Goal: Task Accomplishment & Management: Manage account settings

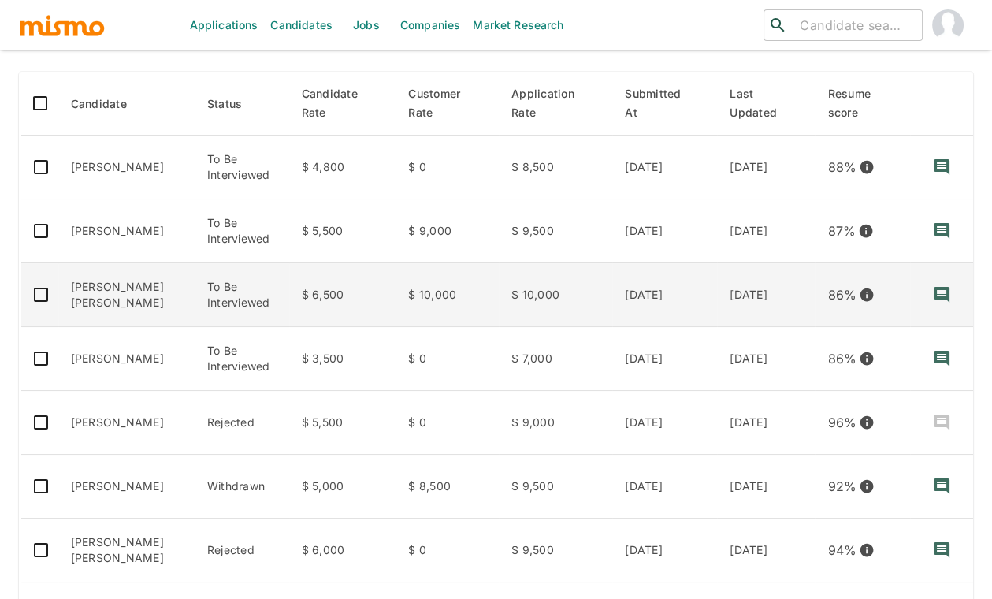
scroll to position [455, 0]
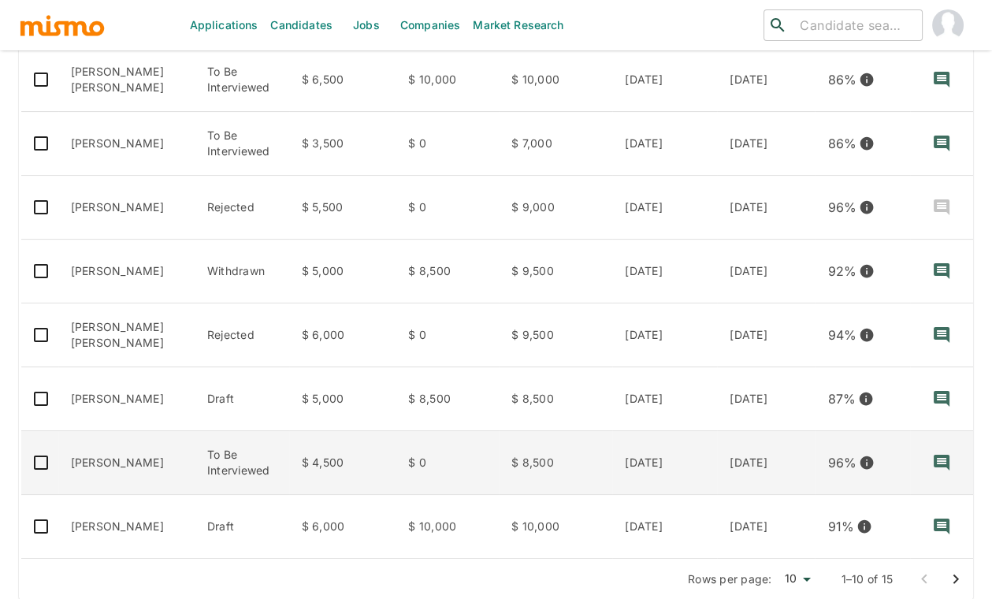
click at [134, 464] on td "[PERSON_NAME]" at bounding box center [126, 463] width 136 height 64
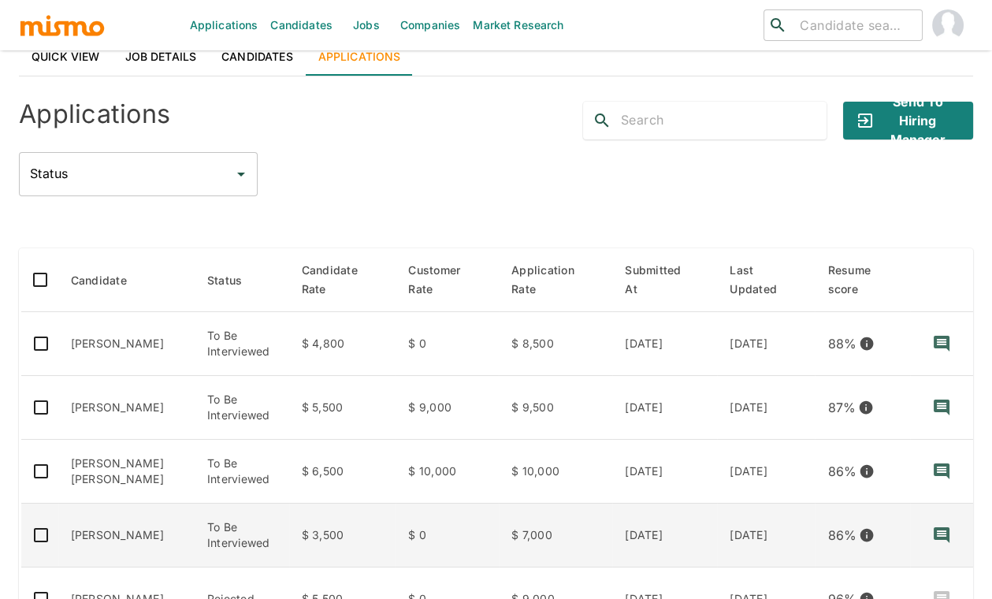
scroll to position [0, 0]
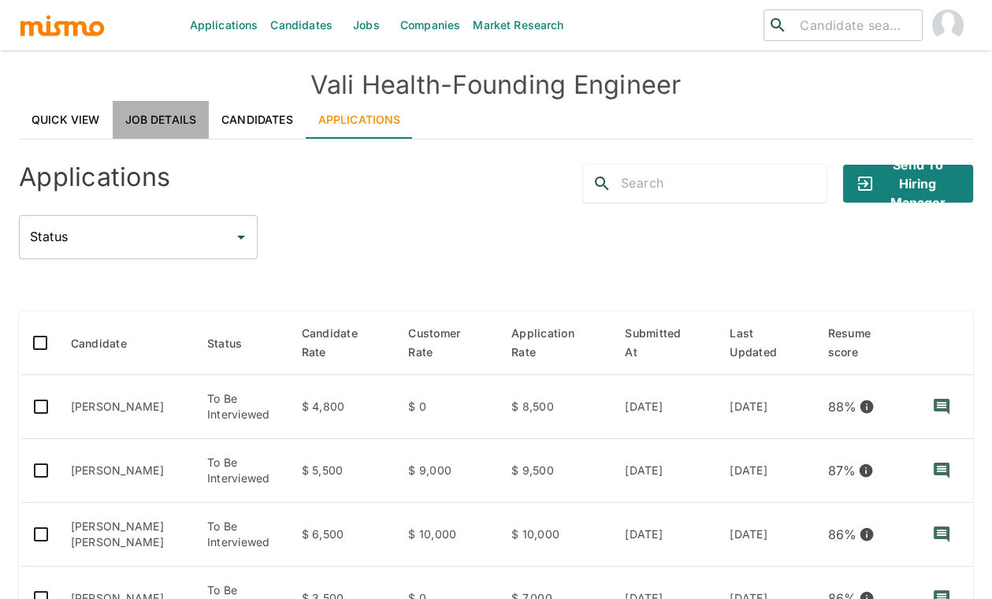
click at [147, 123] on link "Job Details" at bounding box center [161, 120] width 97 height 38
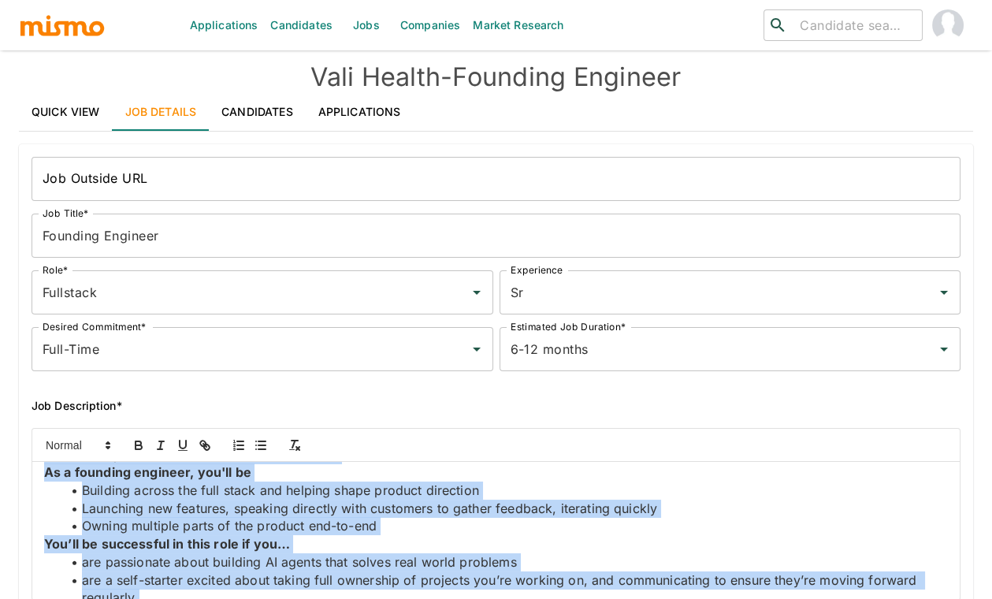
scroll to position [257, 0]
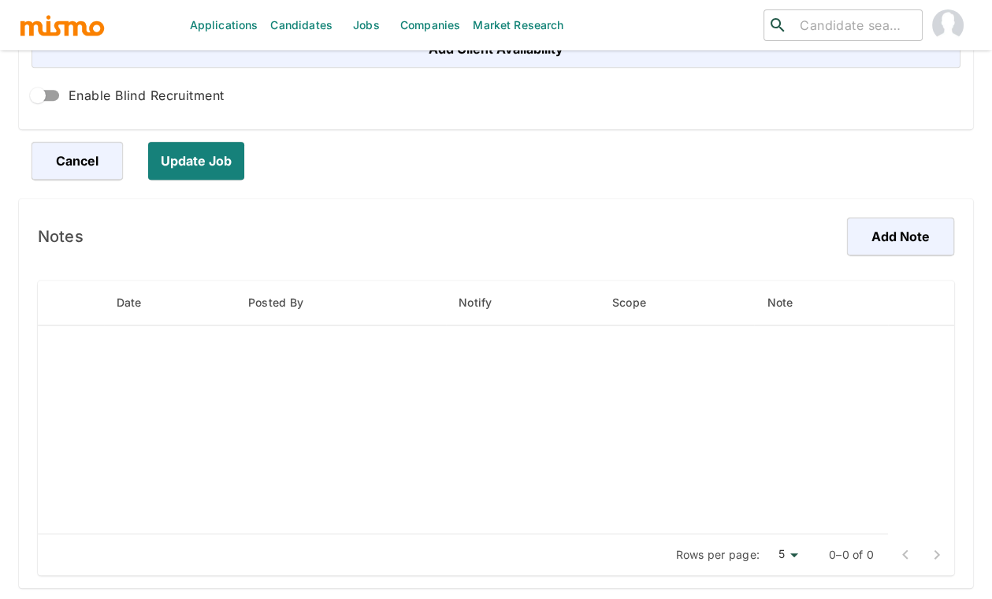
drag, startPoint x: 45, startPoint y: 488, endPoint x: 336, endPoint y: 648, distance: 332.9
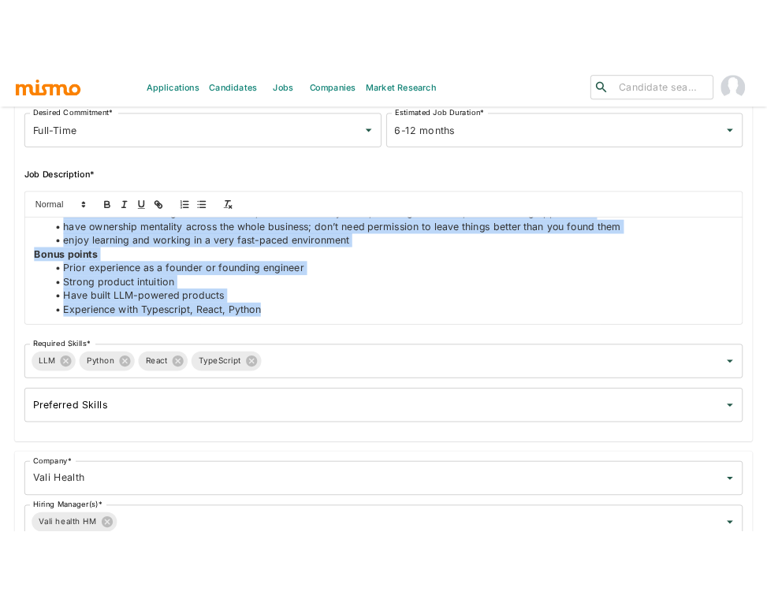
scroll to position [258, 0]
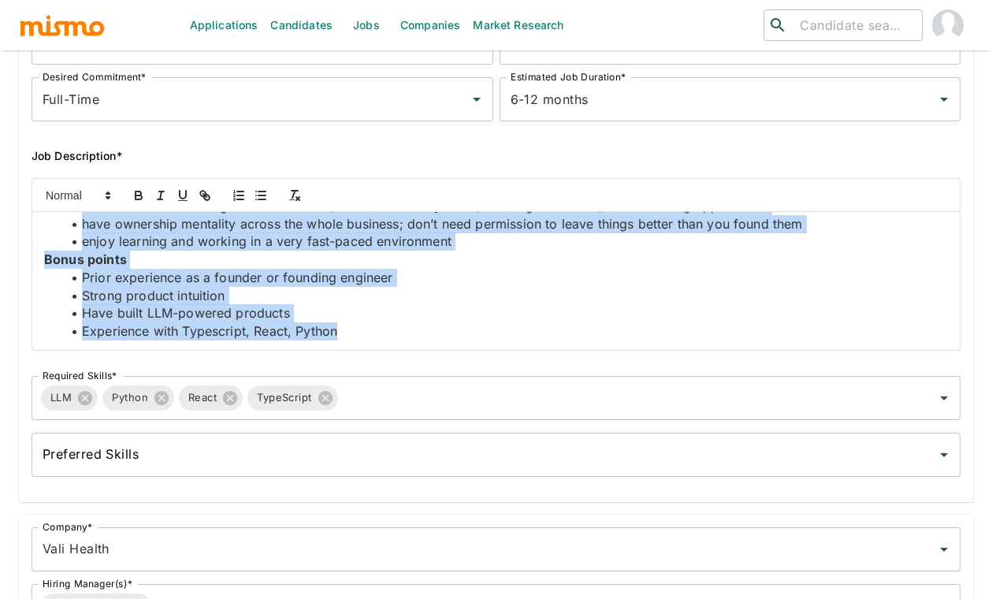
copy div "About Vali We are building an AI-powered ecosystem that enables personalized ca…"
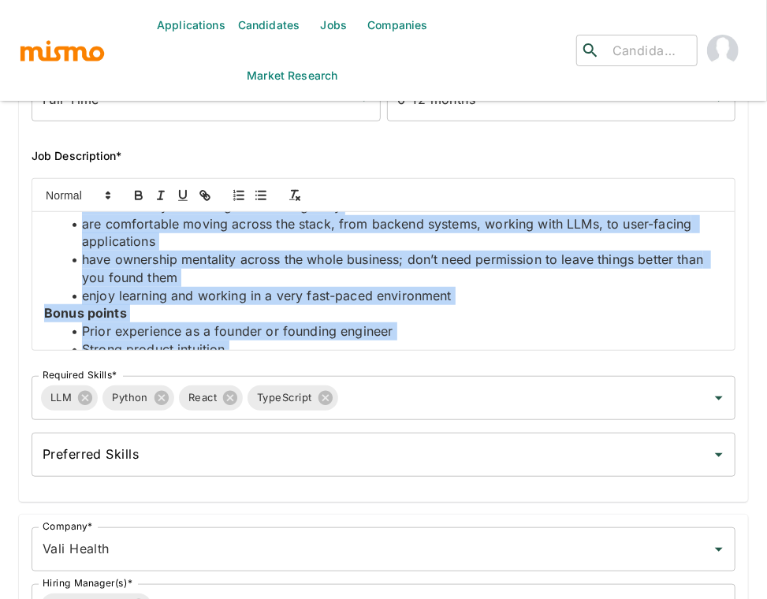
scroll to position [274, 0]
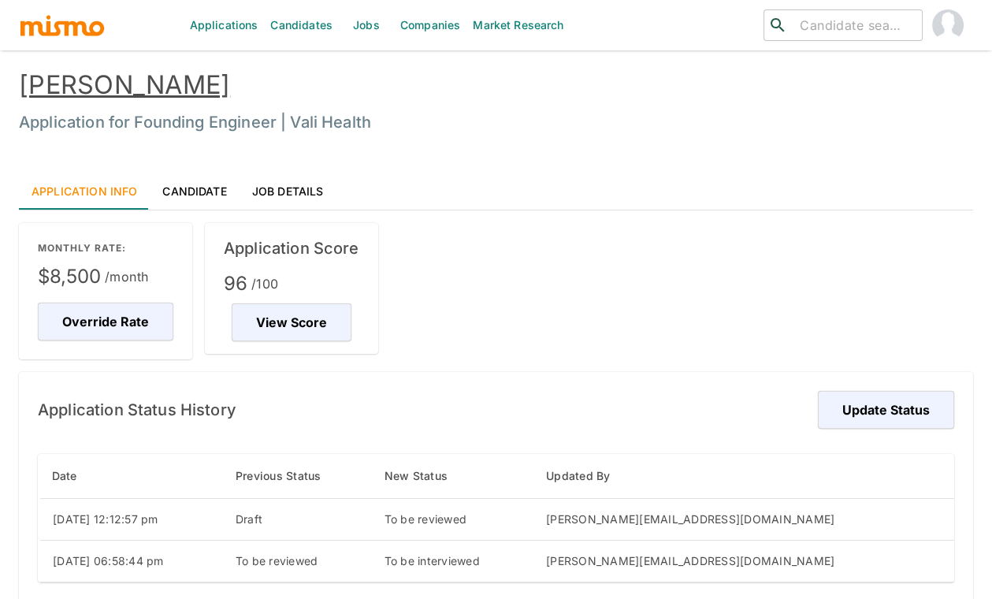
click at [205, 184] on link "Candidate" at bounding box center [194, 191] width 89 height 38
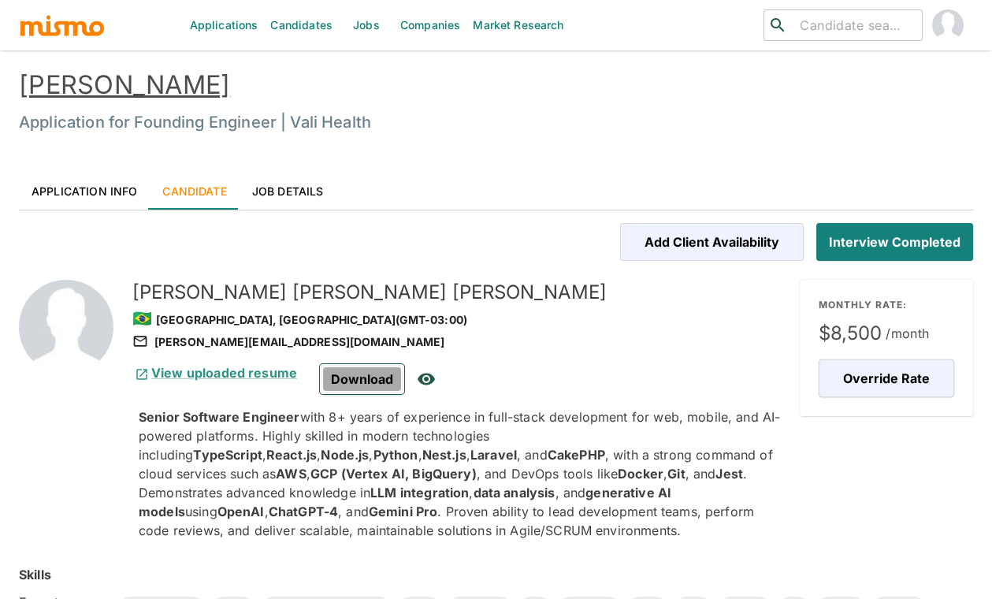
click at [342, 378] on span "Download" at bounding box center [362, 379] width 84 height 30
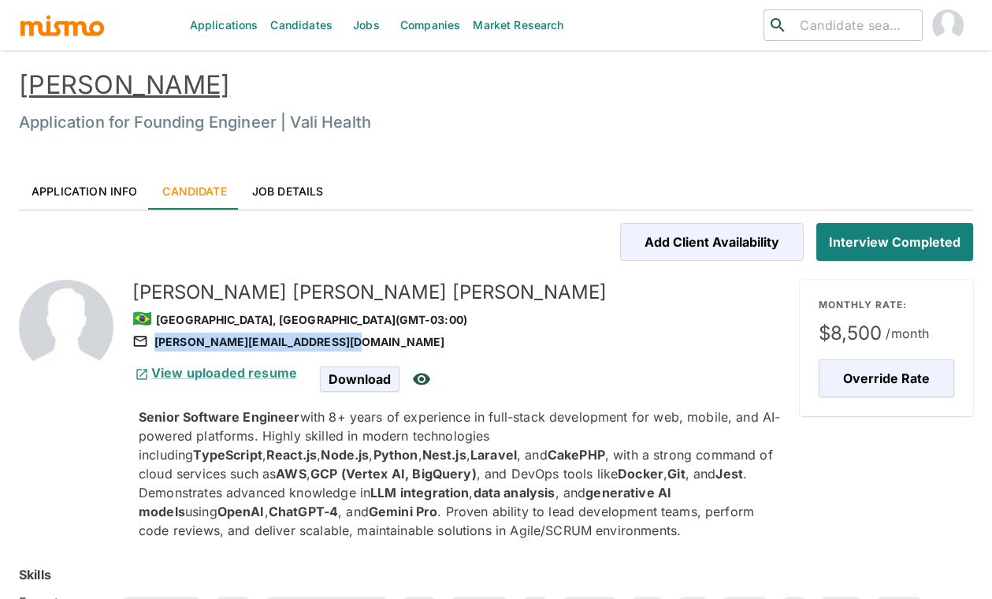
drag, startPoint x: 349, startPoint y: 342, endPoint x: 340, endPoint y: 340, distance: 8.8
click at [340, 340] on div "david.aronfagundes@hotmail.com" at bounding box center [459, 341] width 655 height 19
copy div "david.aronfagundes@hotmail.com"
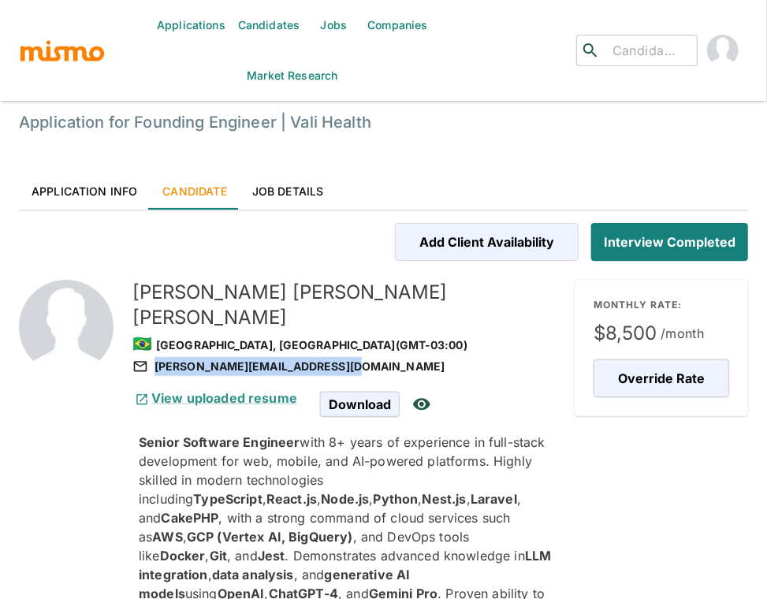
click at [320, 357] on div "david.aronfagundes@hotmail.com" at bounding box center [346, 366] width 429 height 19
click at [342, 357] on div "david.aronfagundes@hotmail.com" at bounding box center [346, 366] width 429 height 19
copy div "david.aronfagundes@hotmail.com"
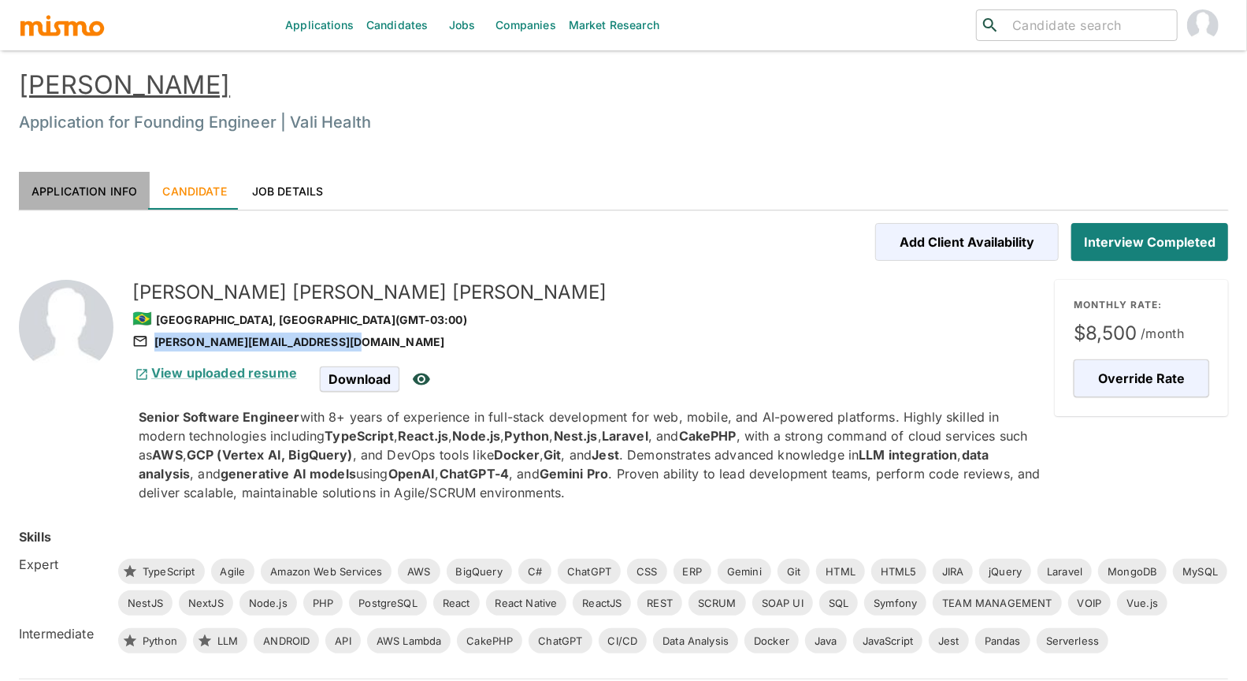
click at [107, 195] on link "Application Info" at bounding box center [84, 191] width 131 height 38
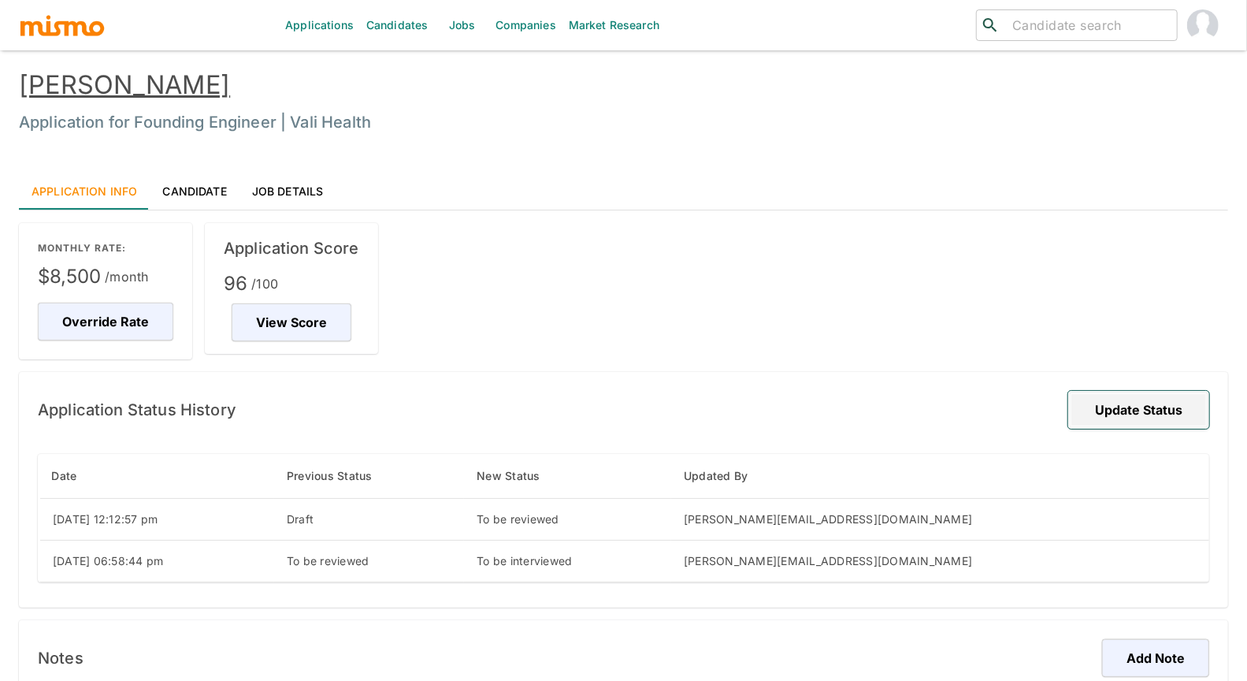
click at [1004, 414] on button "Update Status" at bounding box center [1138, 410] width 141 height 38
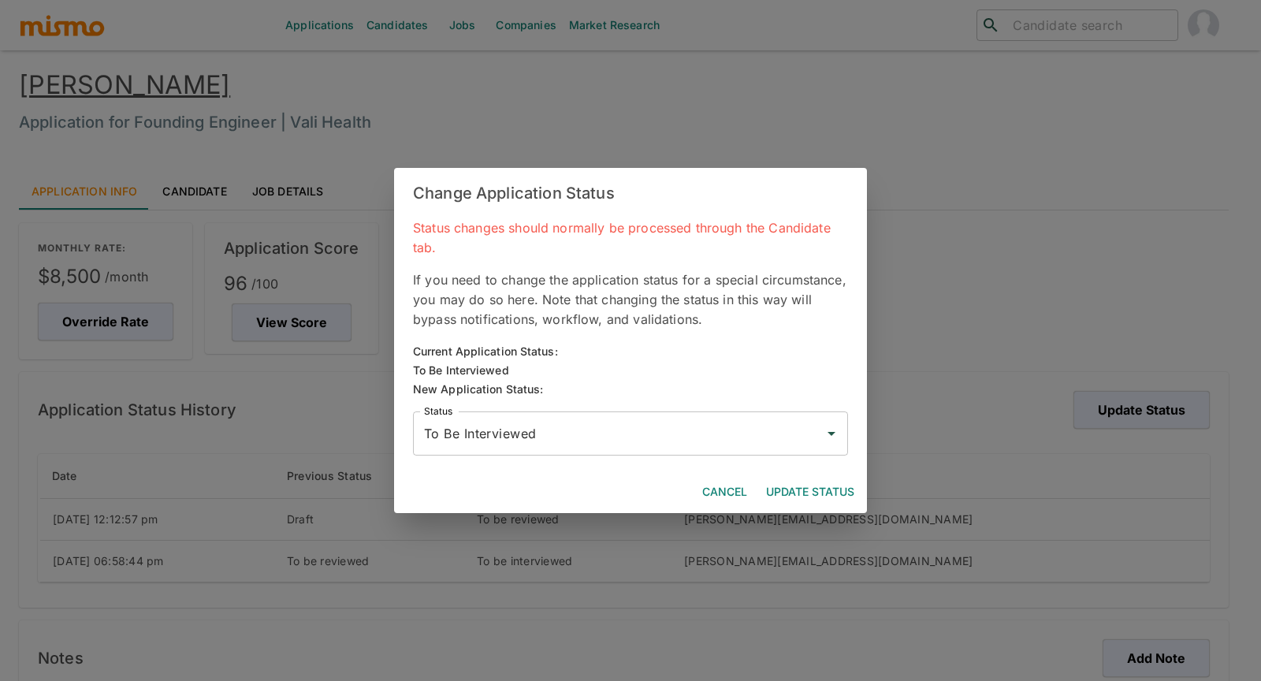
click at [617, 437] on input "To Be Interviewed" at bounding box center [618, 433] width 397 height 30
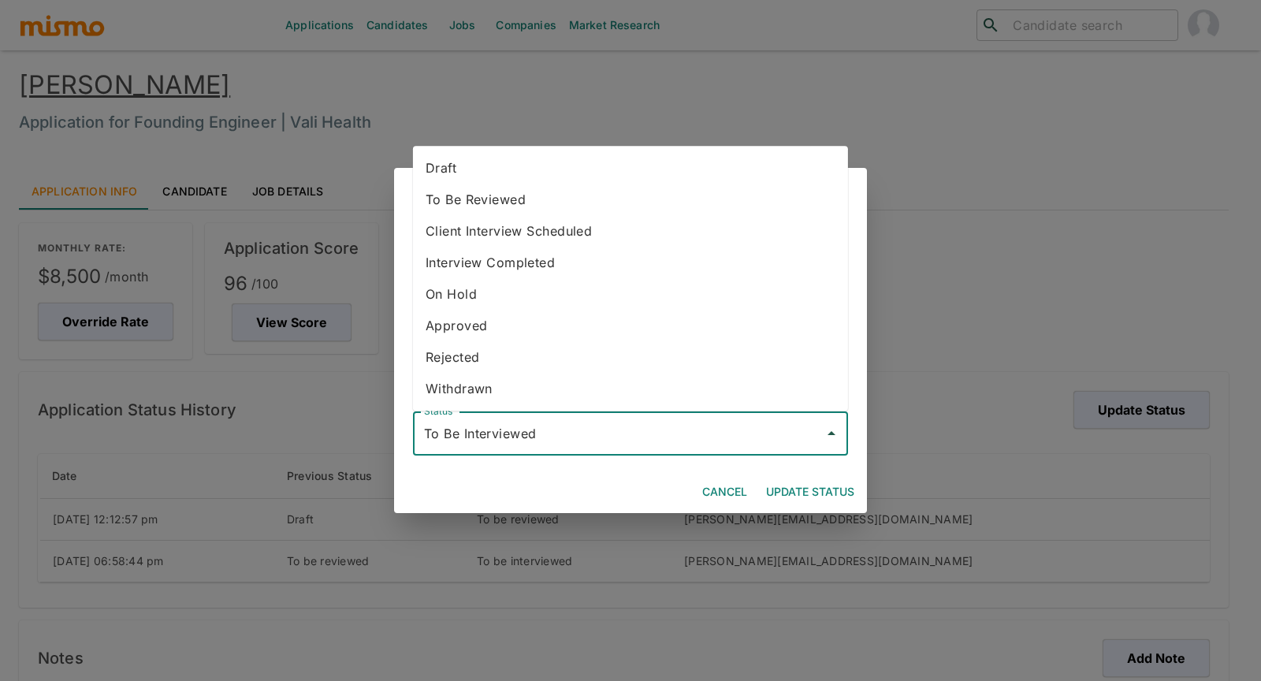
click at [454, 325] on li "Approved" at bounding box center [630, 326] width 435 height 32
type input "Approved"
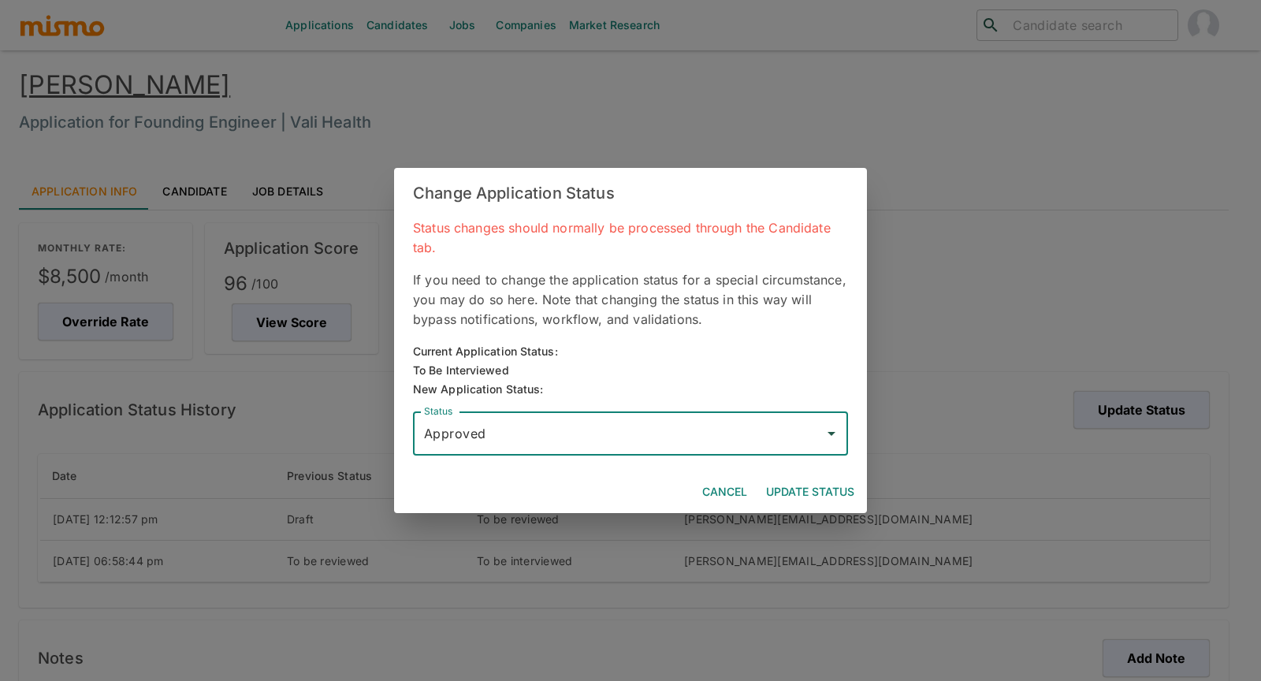
click at [823, 488] on button "Update Status" at bounding box center [810, 491] width 101 height 29
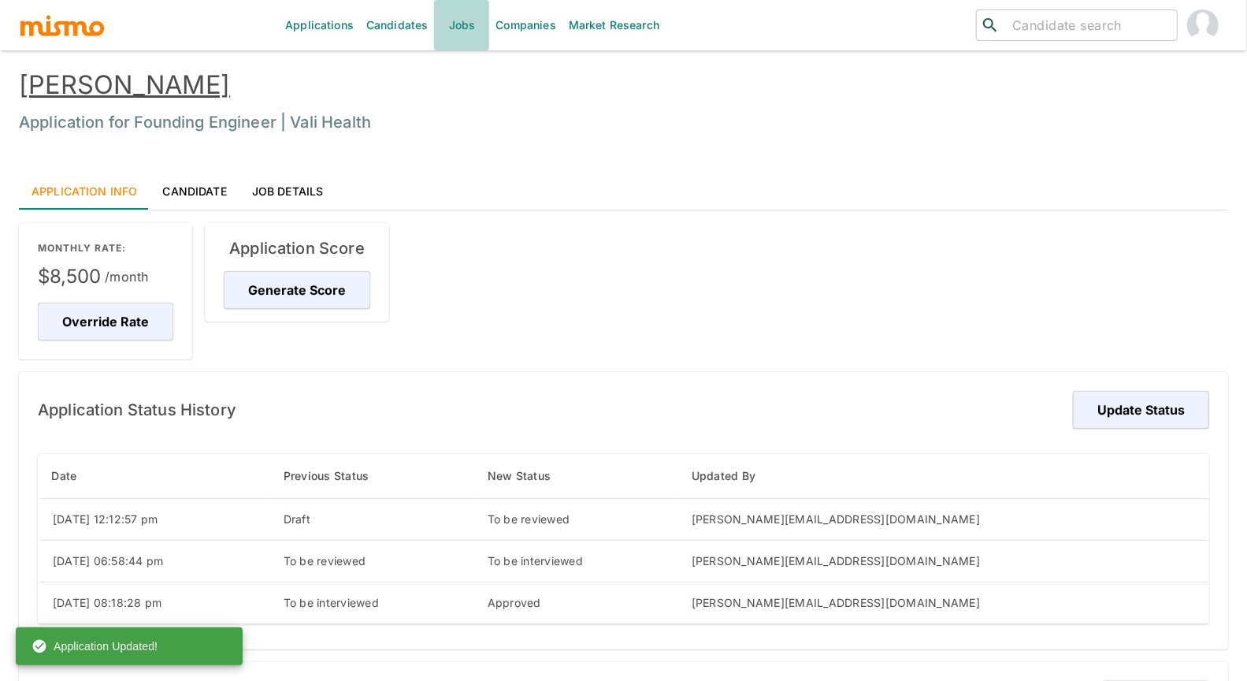
click at [466, 26] on link "Jobs" at bounding box center [461, 25] width 55 height 50
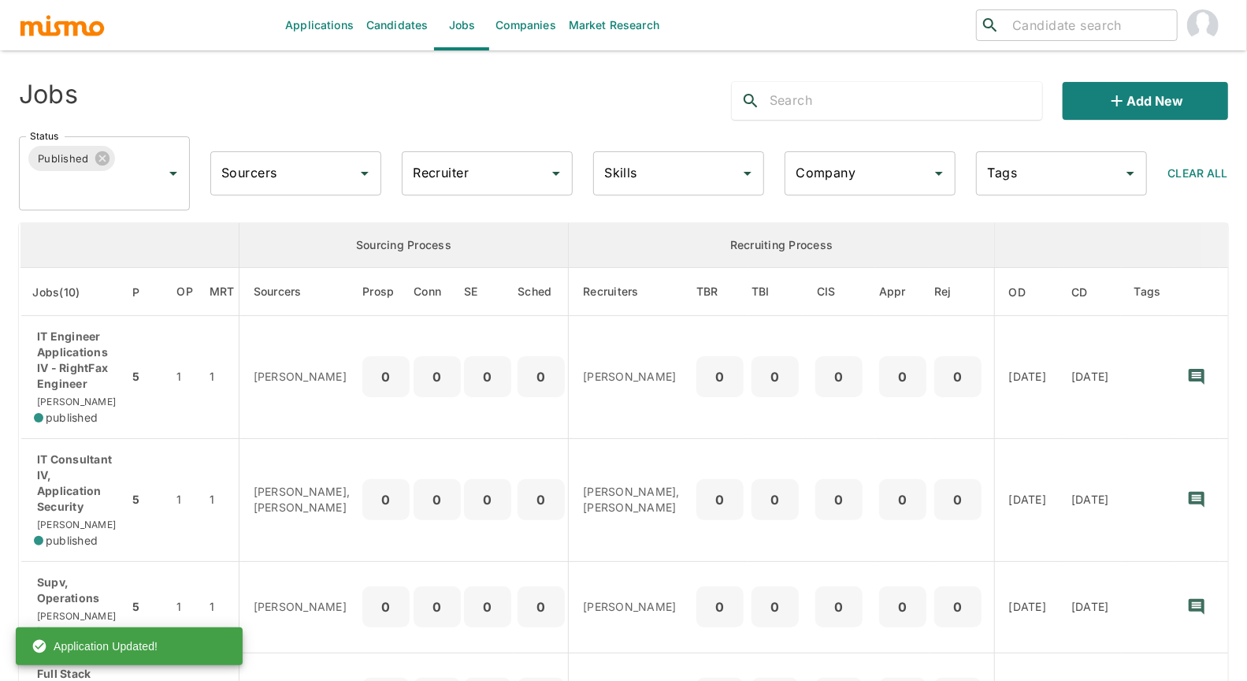
click at [466, 171] on input "Recruiter" at bounding box center [475, 173] width 133 height 30
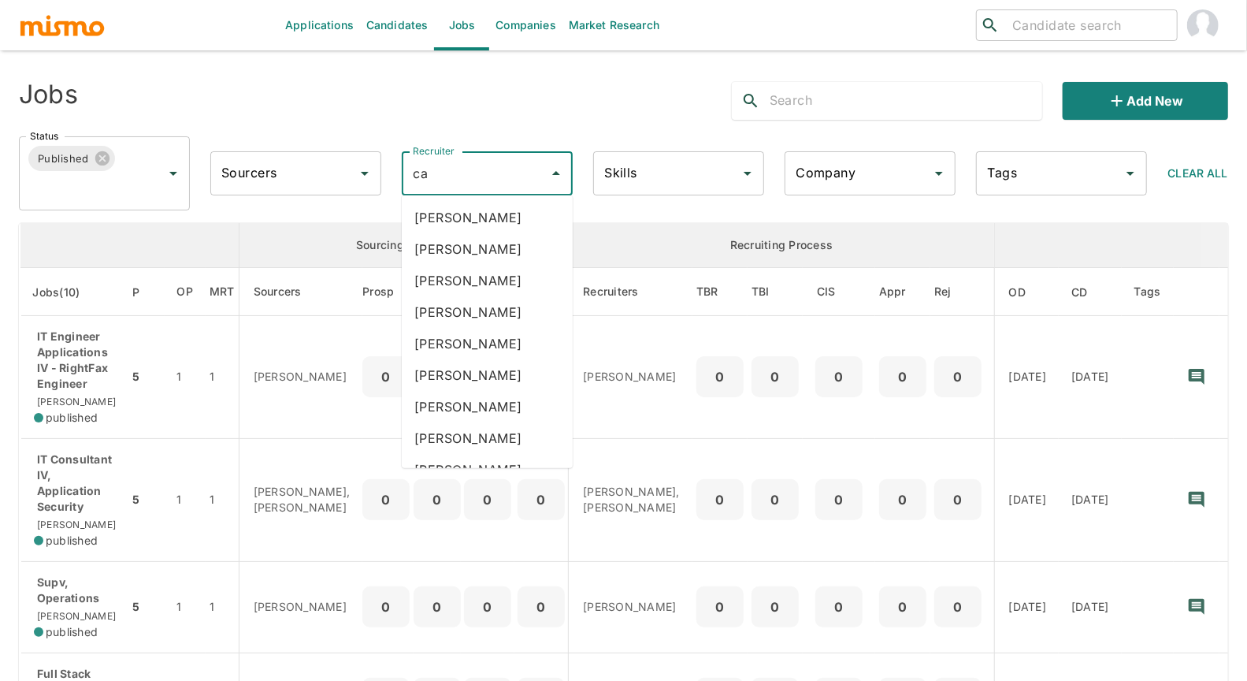
type input "car"
click at [509, 310] on li "Carmen Vilachá" at bounding box center [487, 312] width 171 height 32
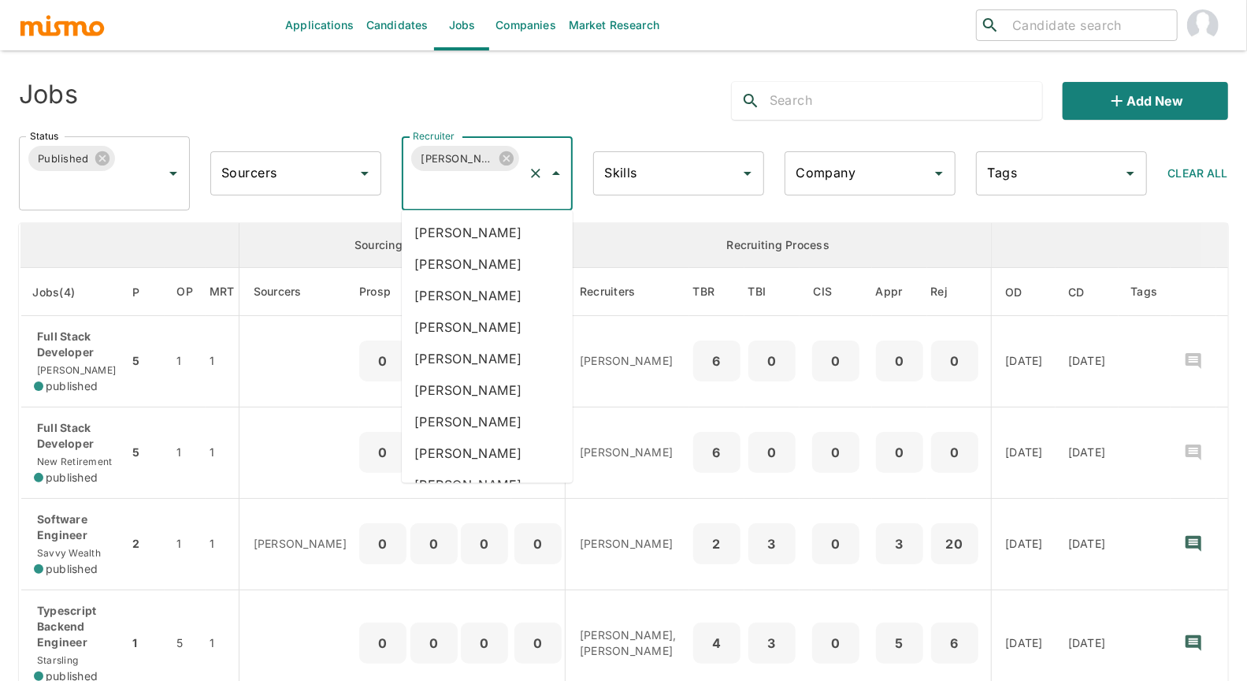
click at [476, 195] on input "Recruiter" at bounding box center [465, 188] width 113 height 30
type input "luj"
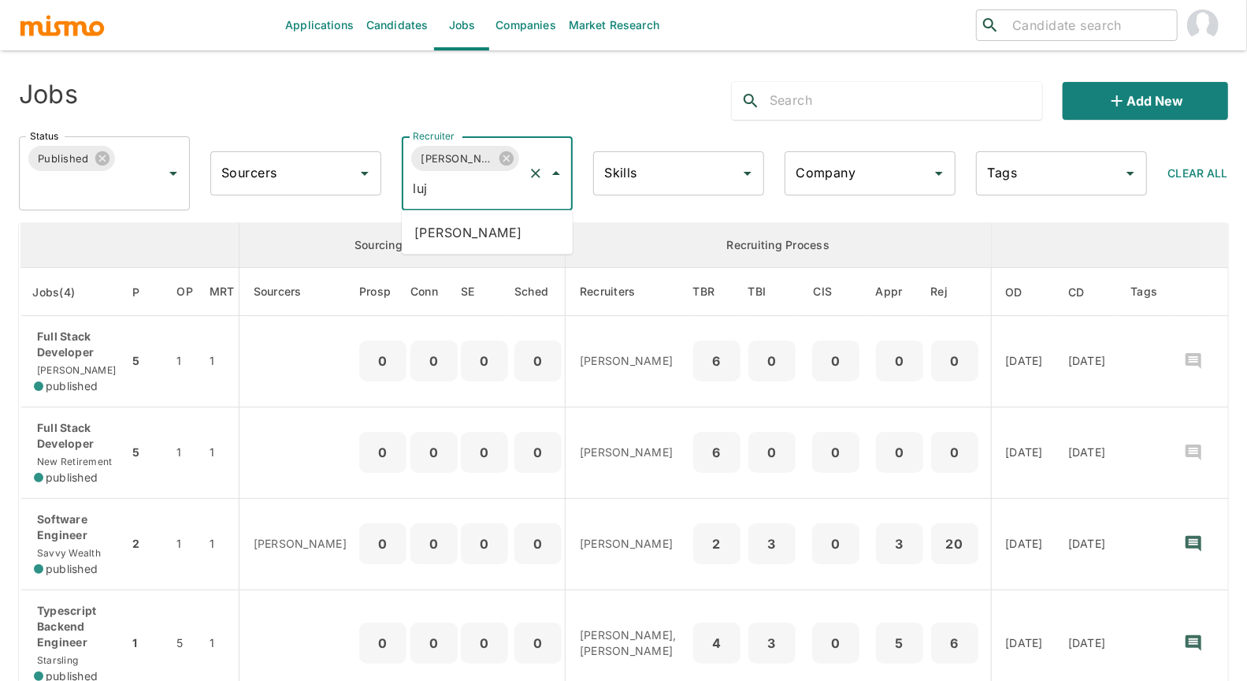
click at [464, 237] on li "Maria Lujan Ciommo" at bounding box center [487, 233] width 171 height 32
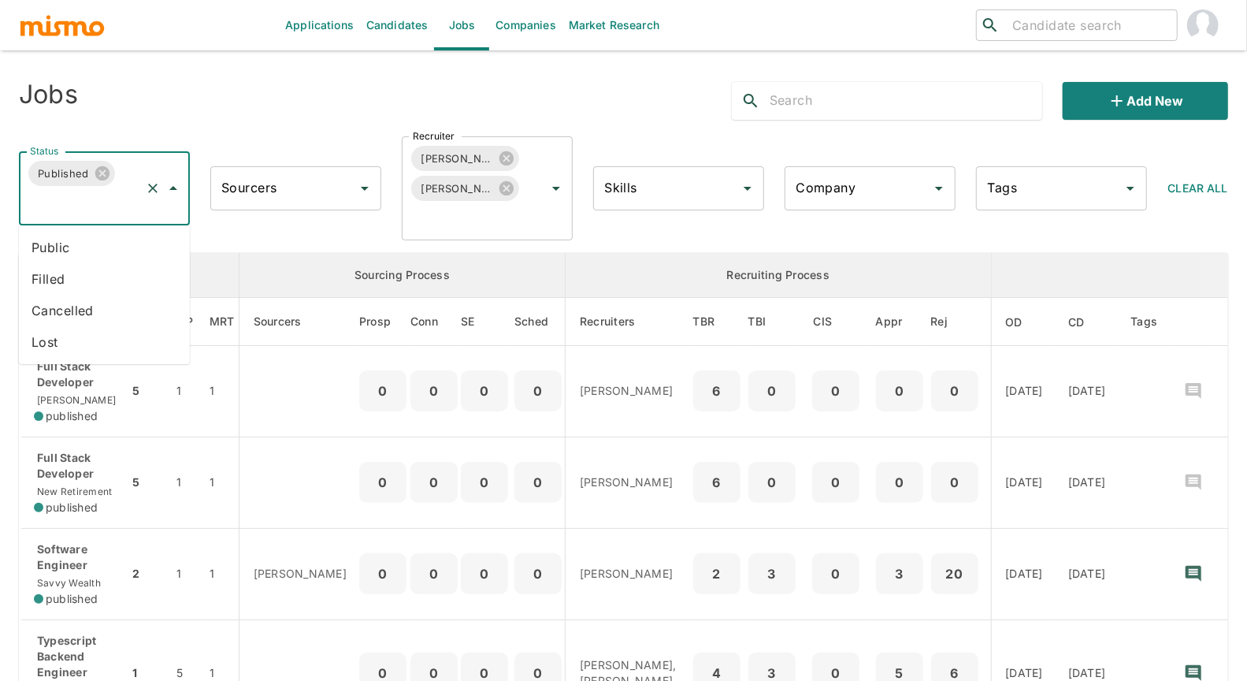
click at [80, 203] on input "Status" at bounding box center [82, 203] width 113 height 30
click at [65, 251] on li "Public" at bounding box center [104, 248] width 171 height 32
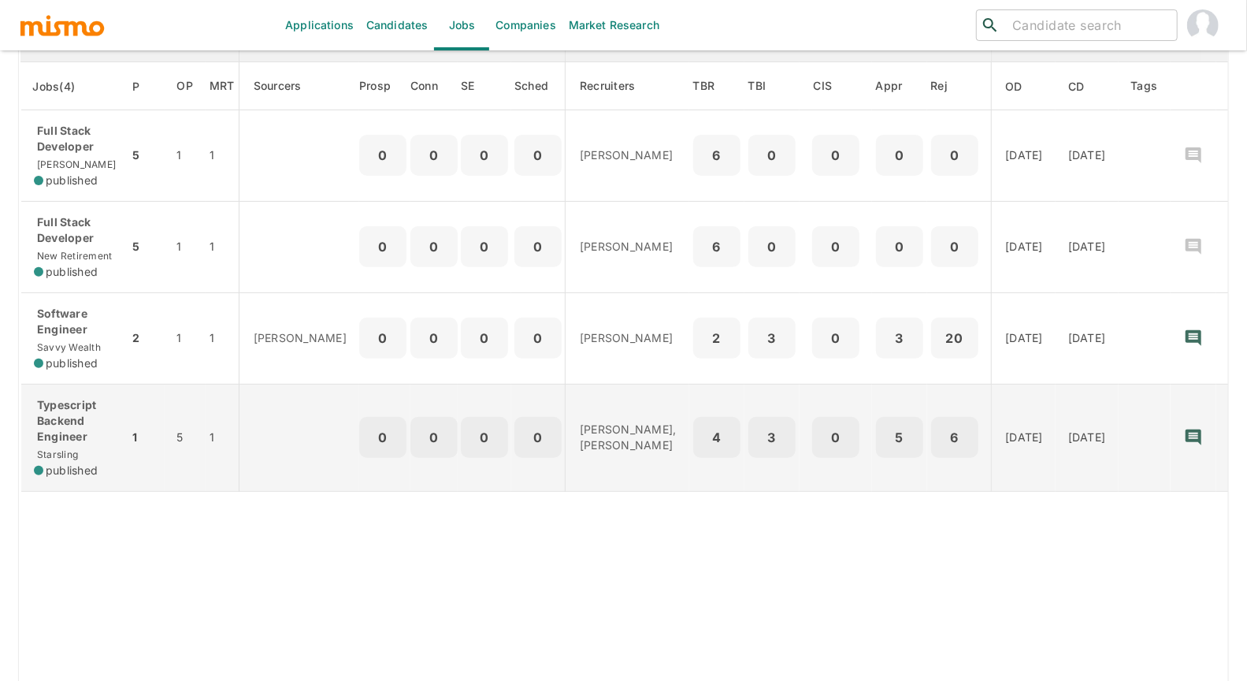
scroll to position [88, 0]
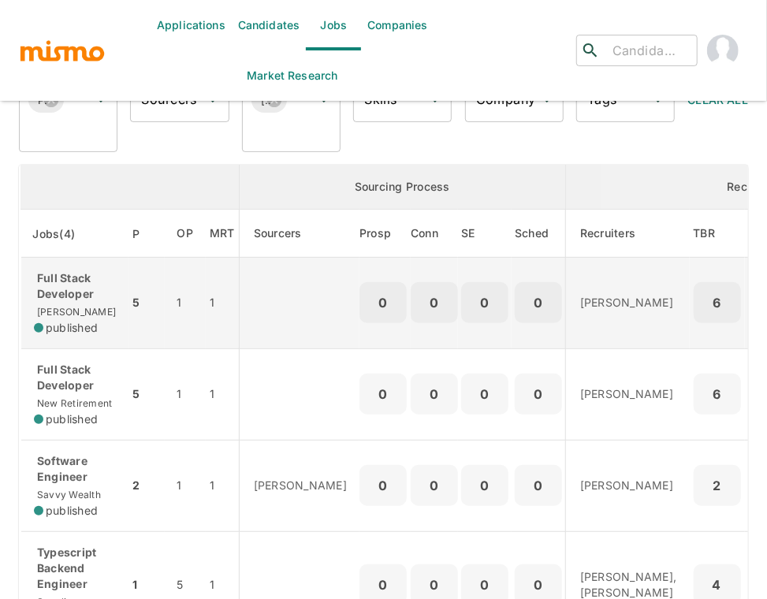
click at [216, 305] on td "1" at bounding box center [222, 303] width 33 height 91
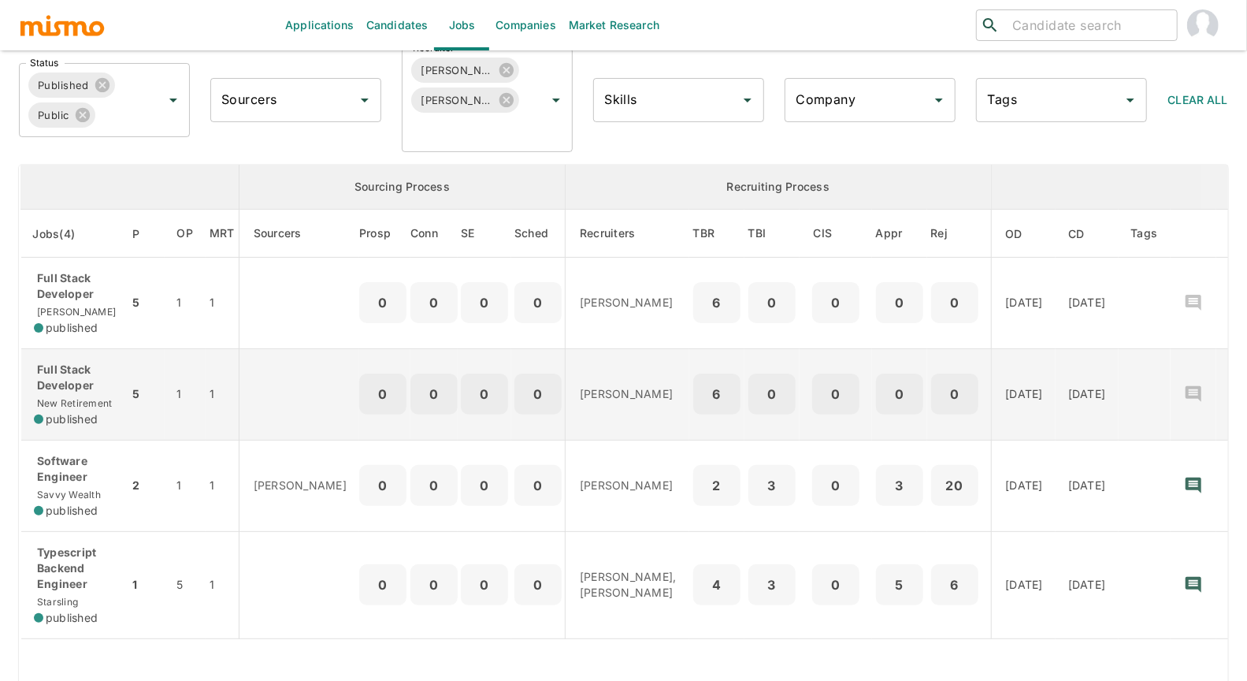
click at [128, 438] on td "5" at bounding box center [145, 393] width 35 height 91
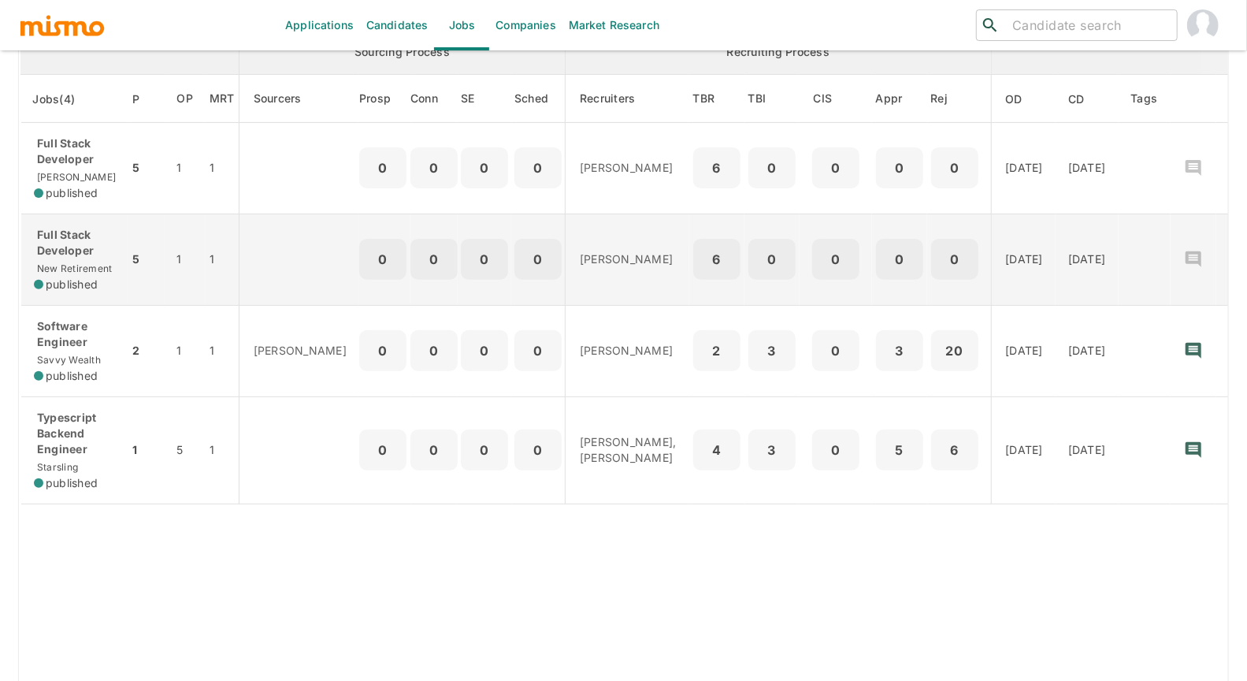
scroll to position [0, 0]
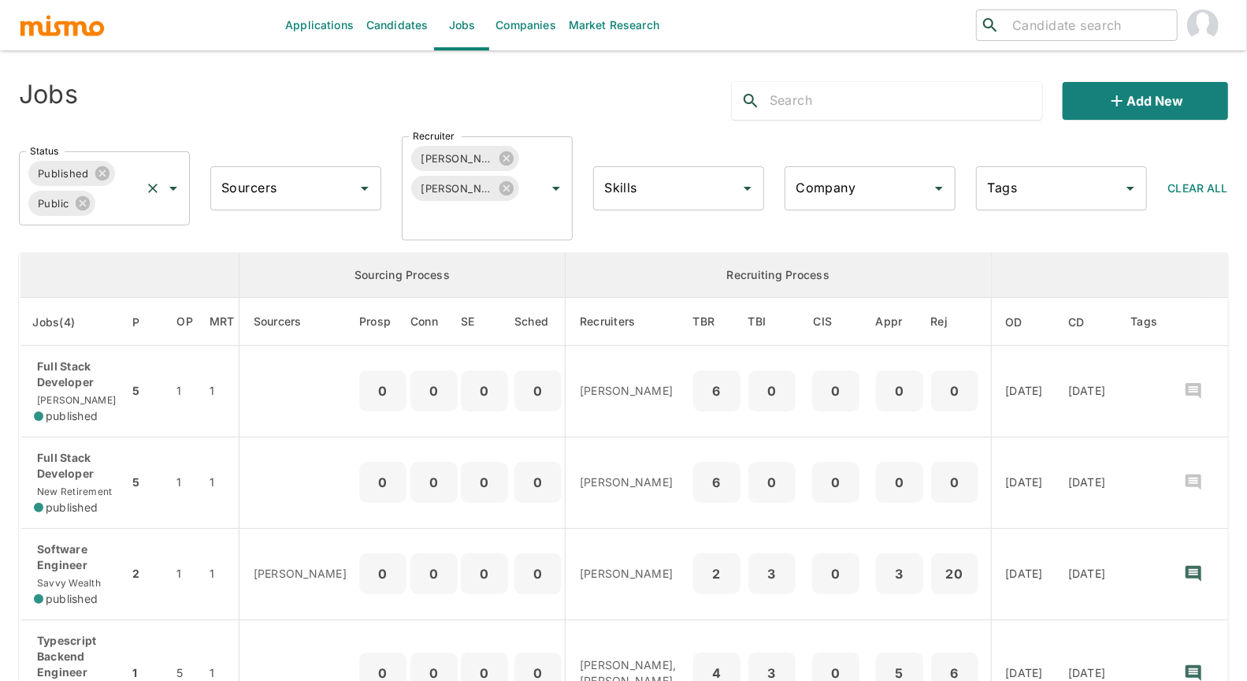
click at [128, 202] on input "Status" at bounding box center [118, 203] width 41 height 30
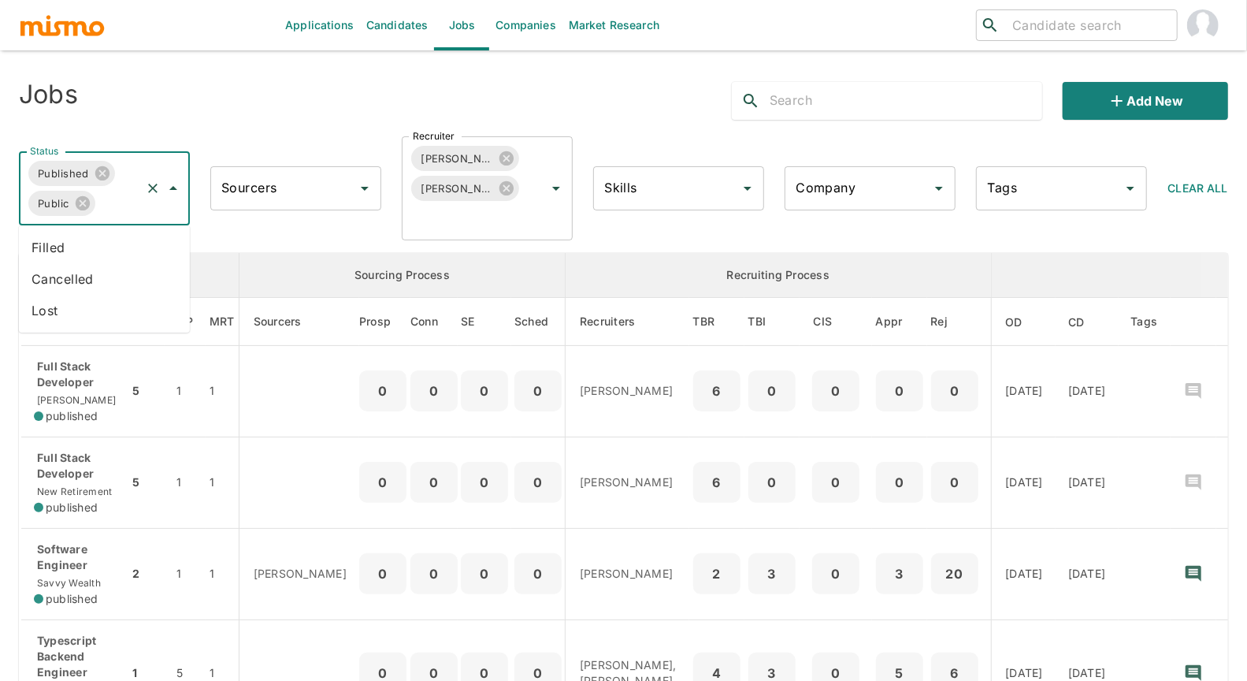
click at [84, 245] on li "Filled" at bounding box center [104, 248] width 171 height 32
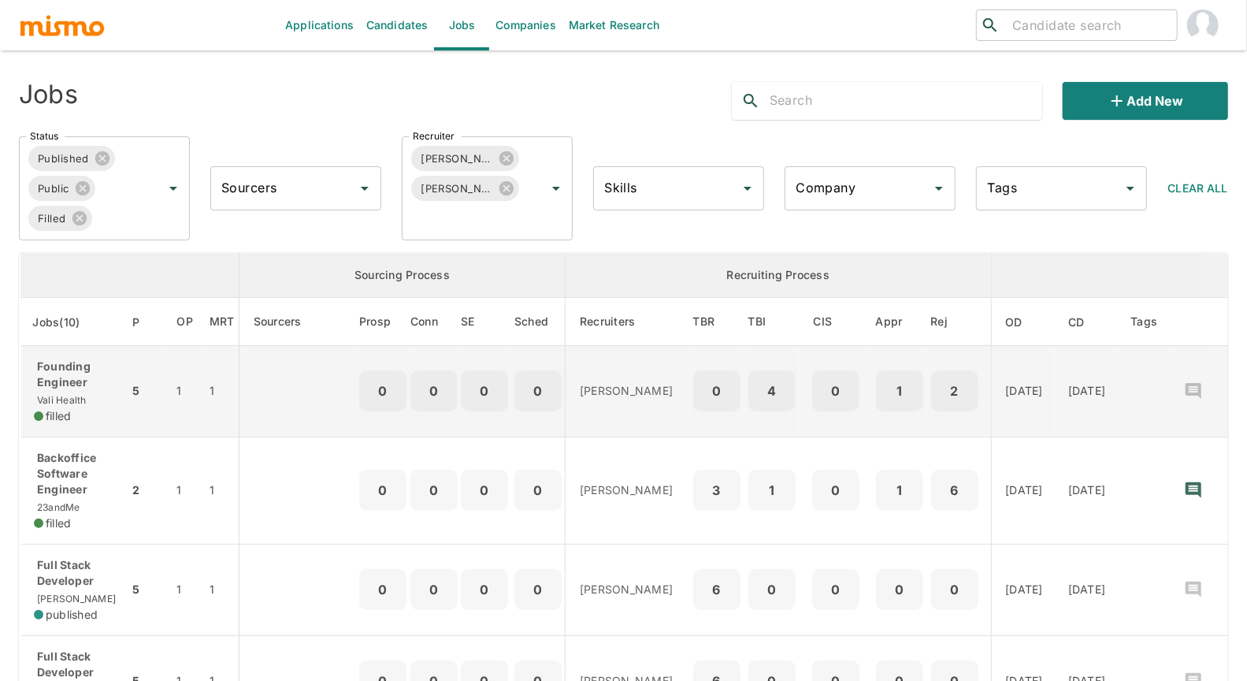
click at [79, 382] on p "Founding Engineer" at bounding box center [75, 374] width 82 height 32
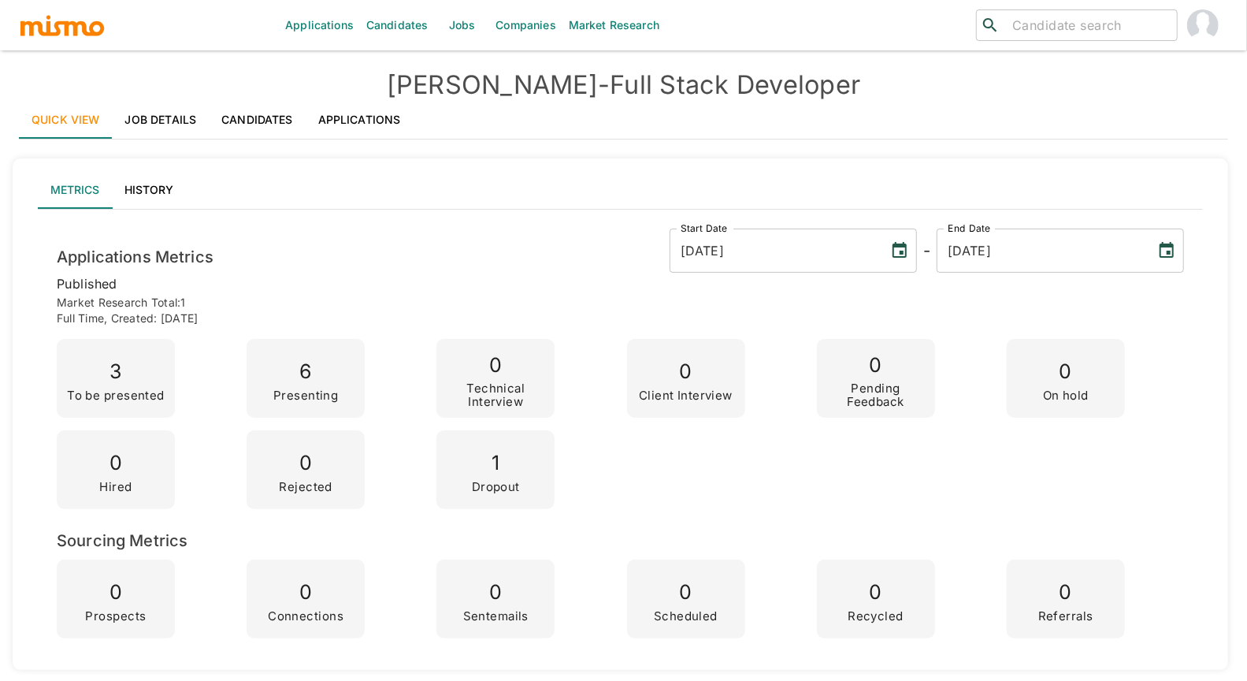
click at [386, 118] on link "Applications" at bounding box center [360, 120] width 108 height 38
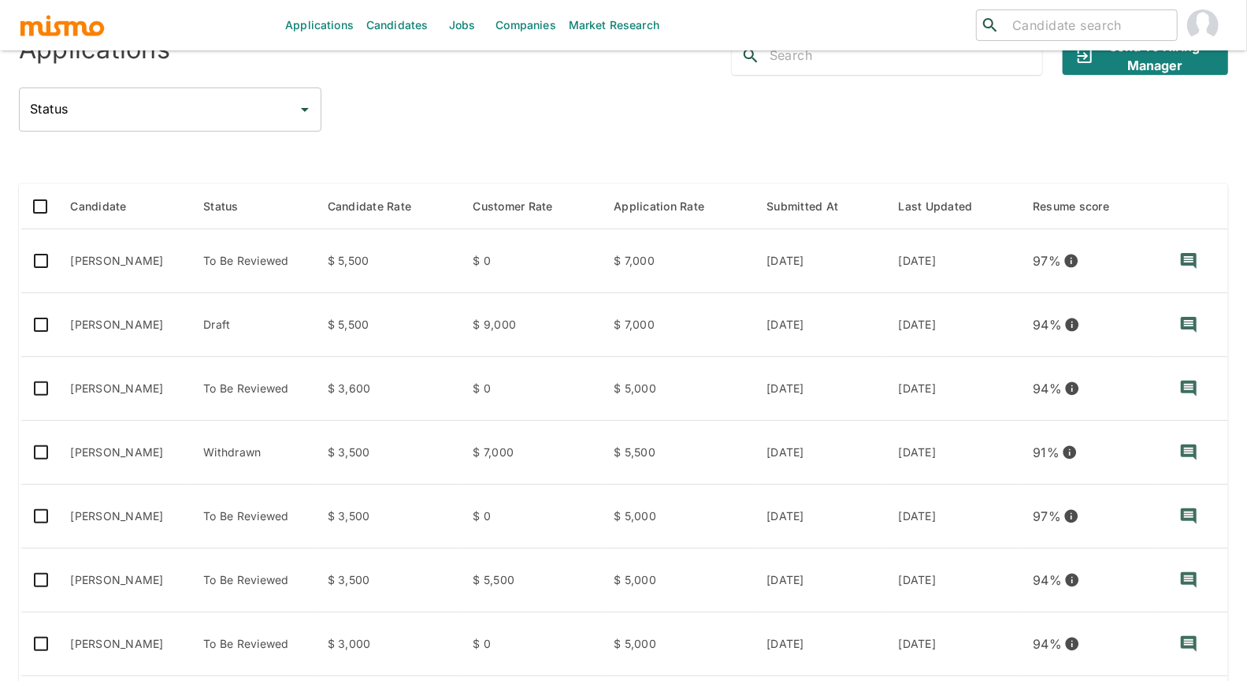
scroll to position [127, 0]
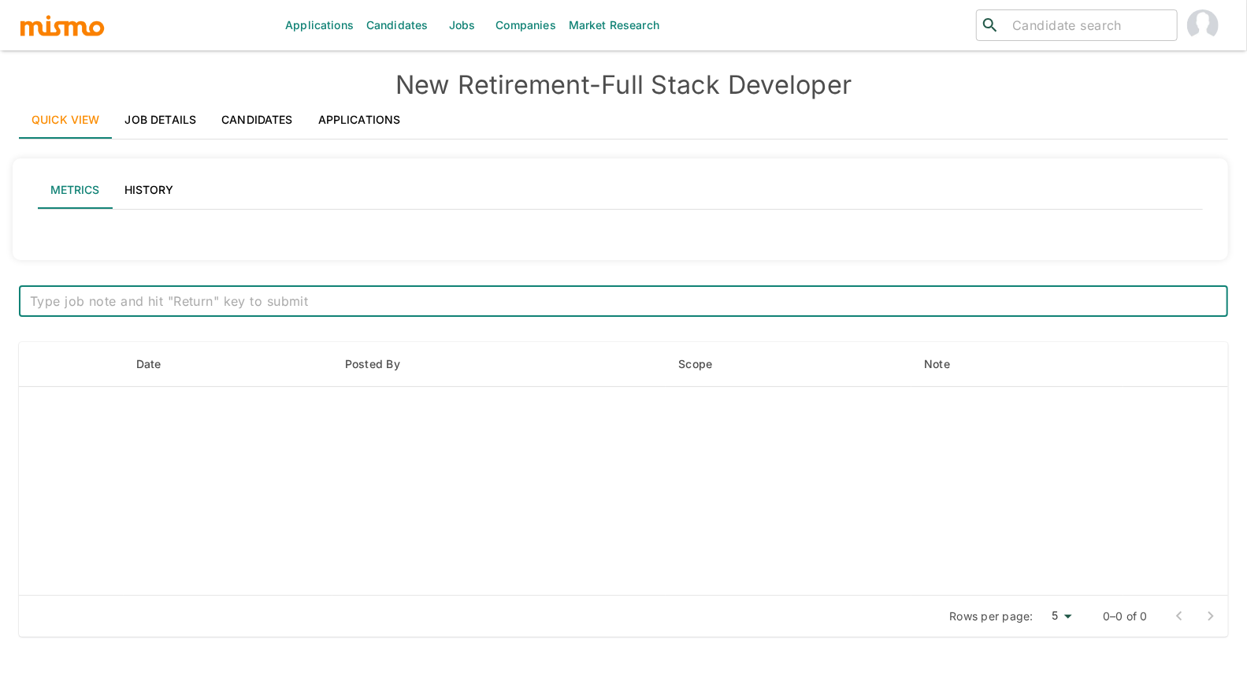
click at [167, 112] on link "Job Details" at bounding box center [161, 120] width 97 height 38
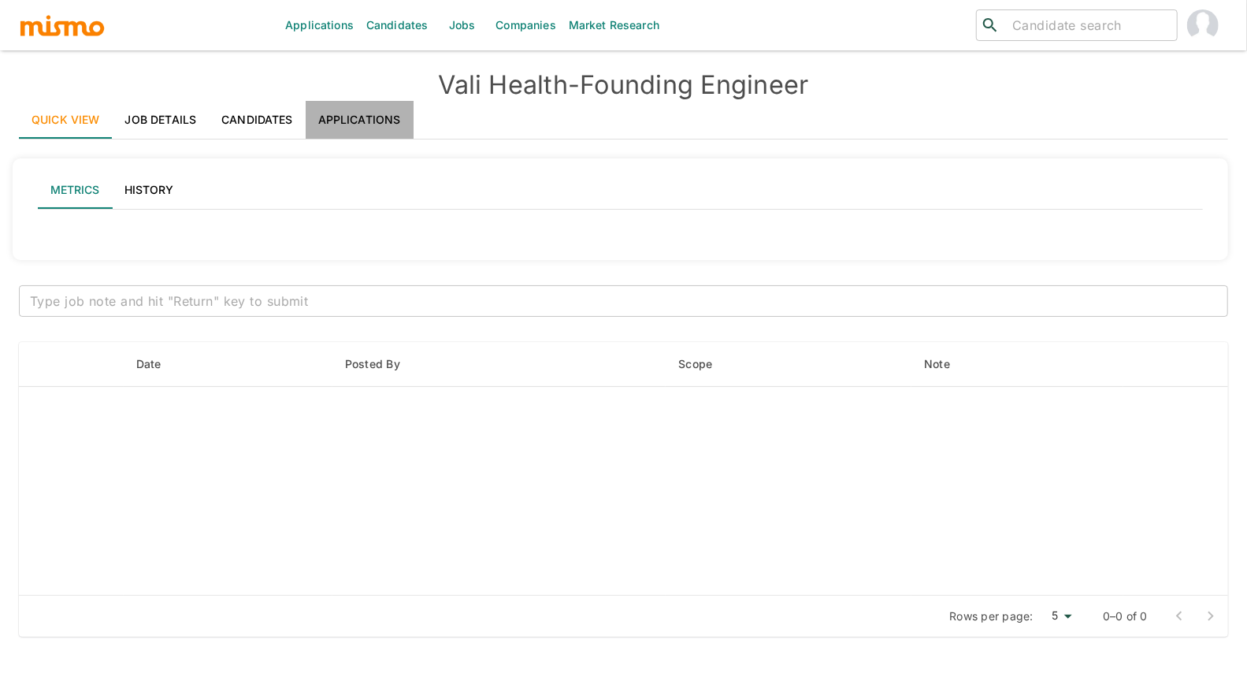
click at [386, 119] on link "Applications" at bounding box center [360, 120] width 108 height 38
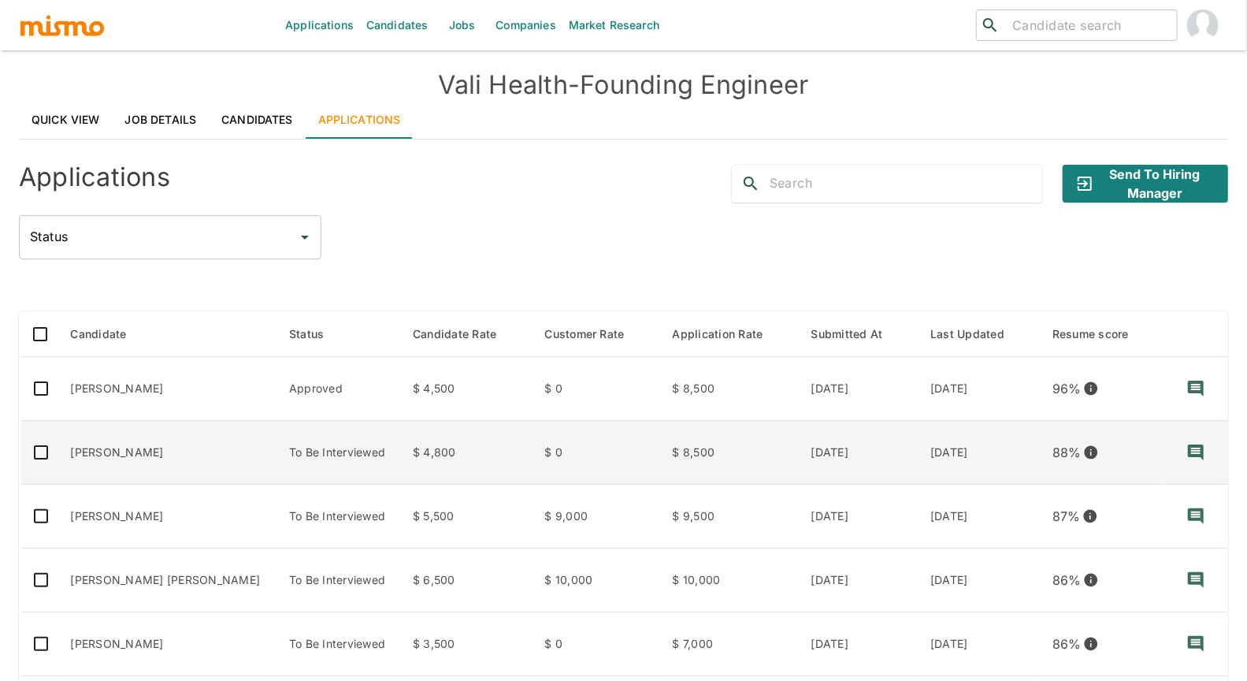
click at [102, 441] on td "[PERSON_NAME]" at bounding box center [167, 453] width 219 height 64
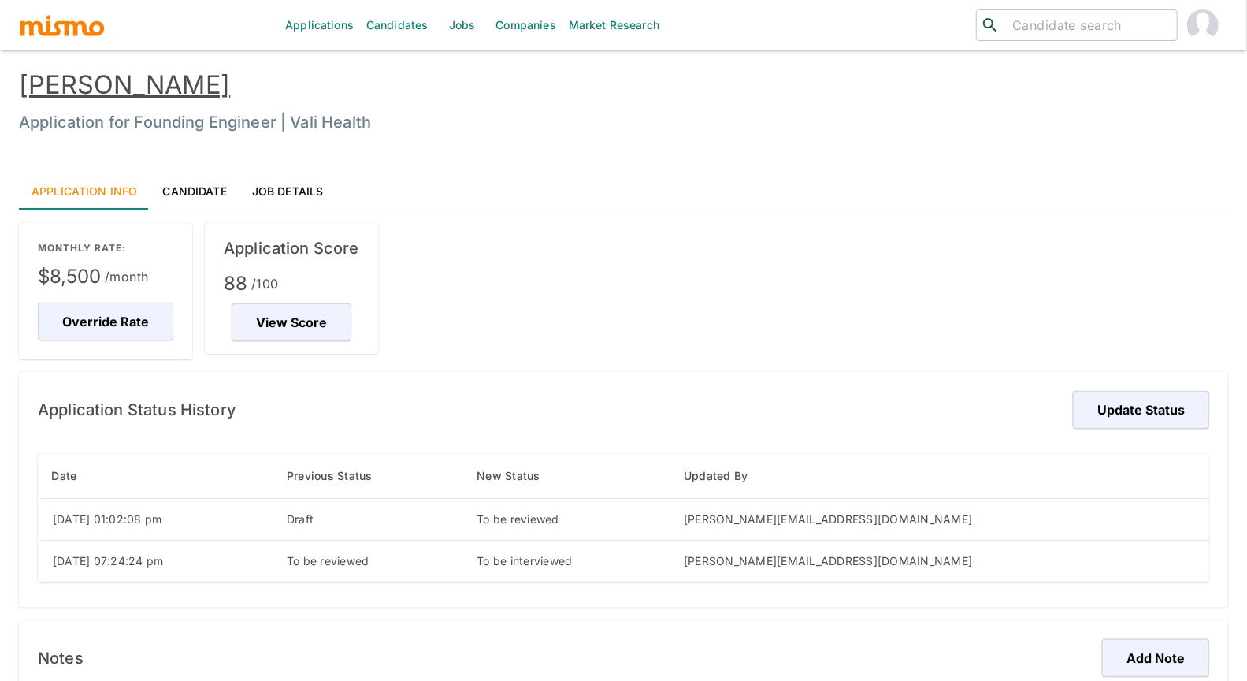
click at [150, 79] on link "[PERSON_NAME]" at bounding box center [124, 84] width 211 height 31
click at [161, 76] on link "[PERSON_NAME]" at bounding box center [124, 84] width 211 height 31
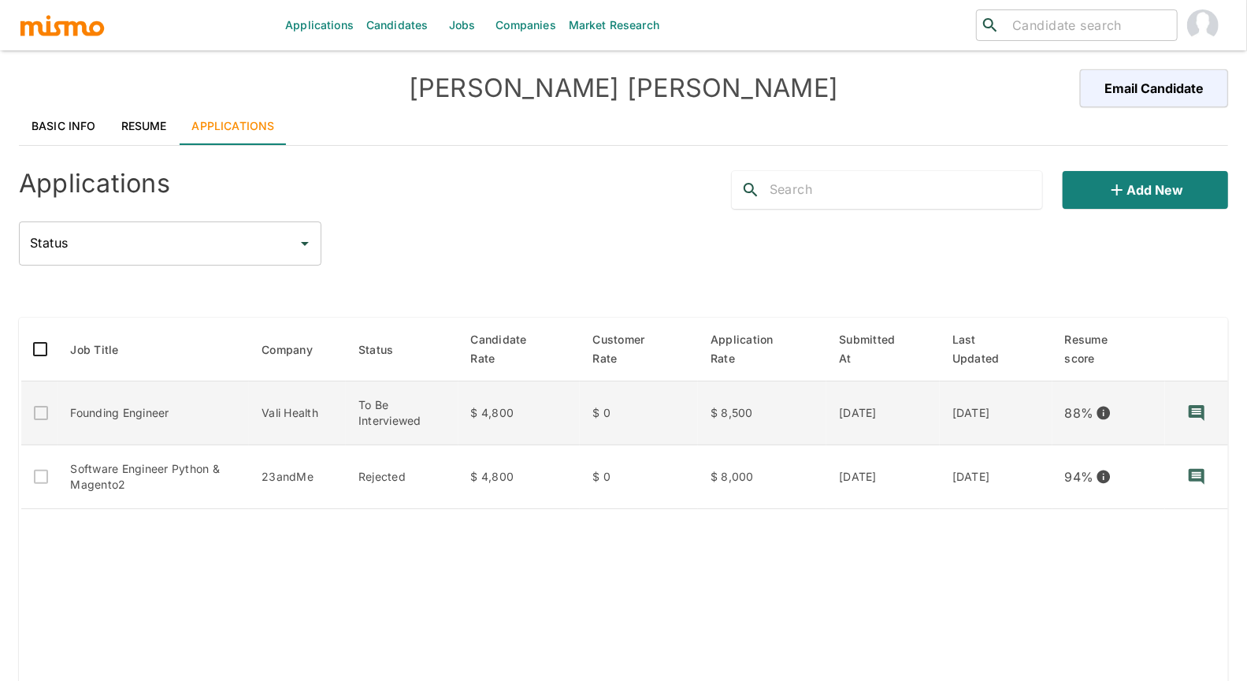
click at [203, 408] on td "Founding Engineer" at bounding box center [153, 413] width 191 height 64
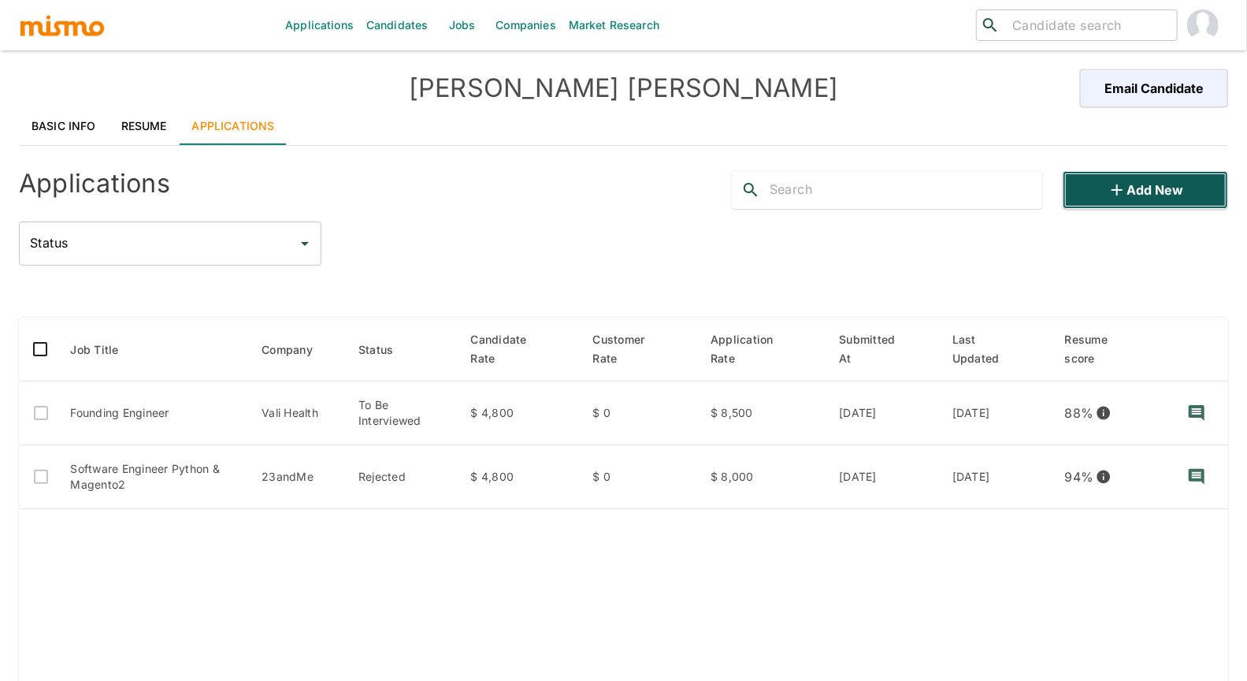
click at [1179, 189] on button "Add new" at bounding box center [1145, 190] width 165 height 38
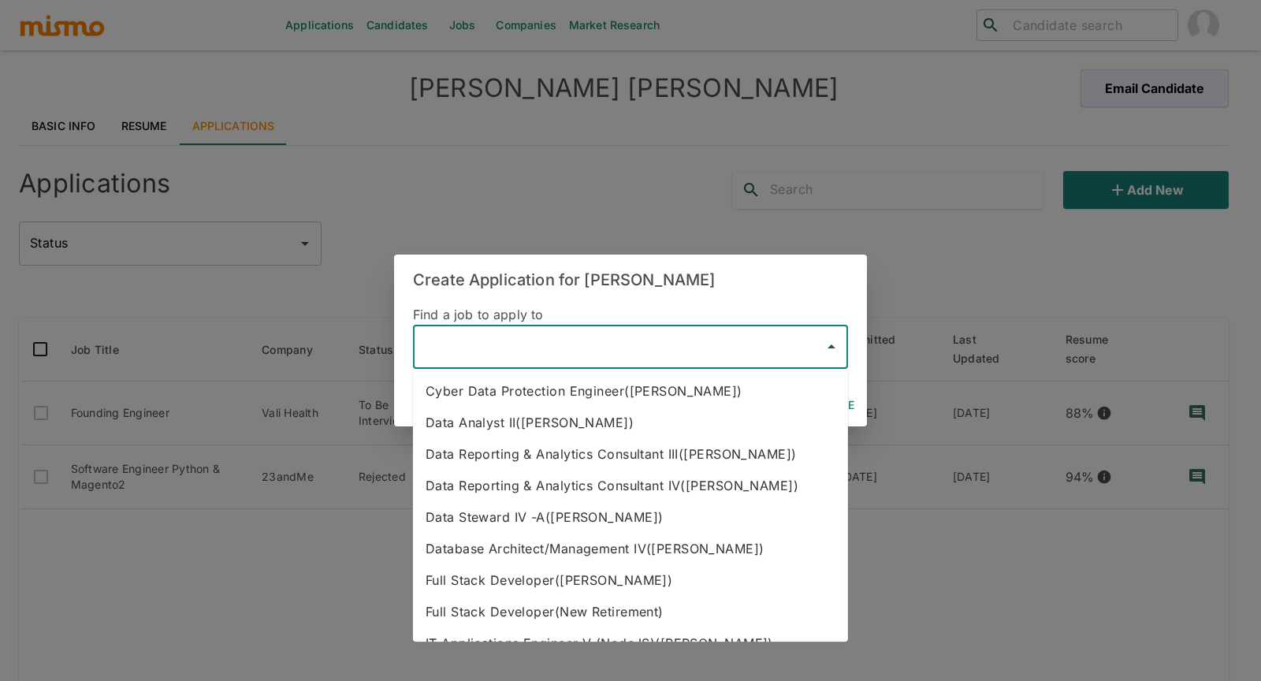
click at [559, 351] on input "text" at bounding box center [618, 347] width 397 height 30
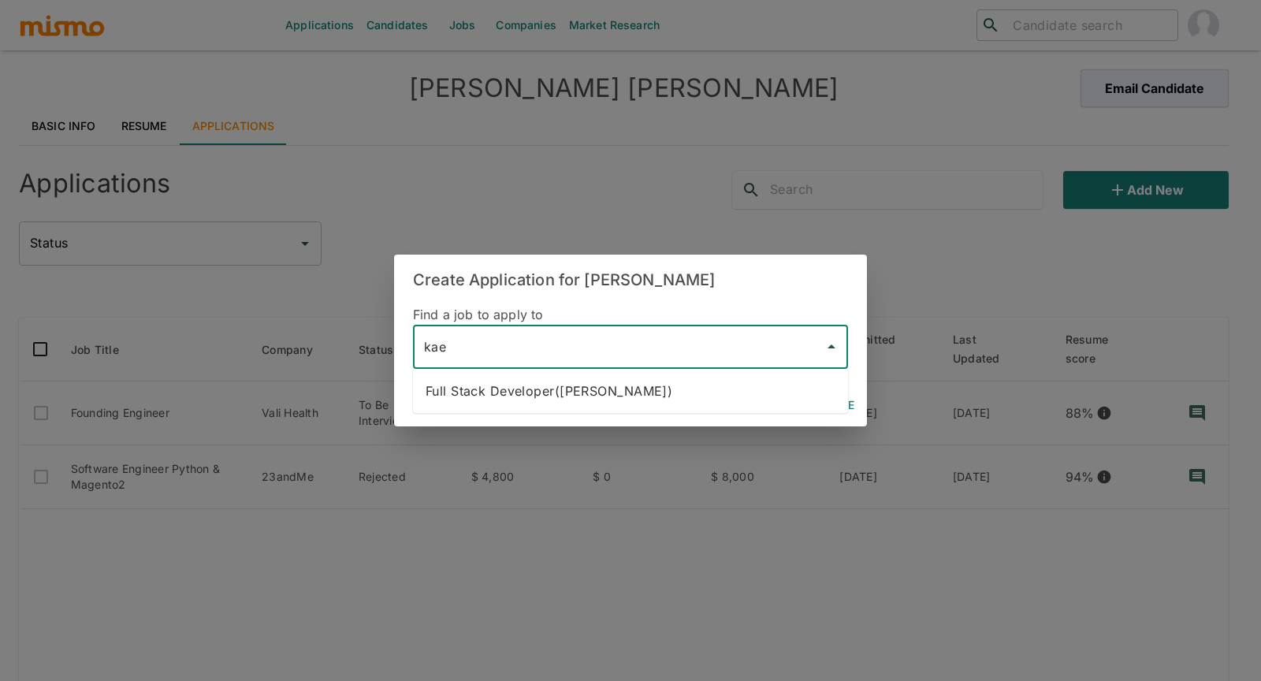
click at [564, 386] on li "Full Stack Developer(Kaelio)" at bounding box center [630, 391] width 435 height 32
type input "Full Stack Developer(Kaelio)"
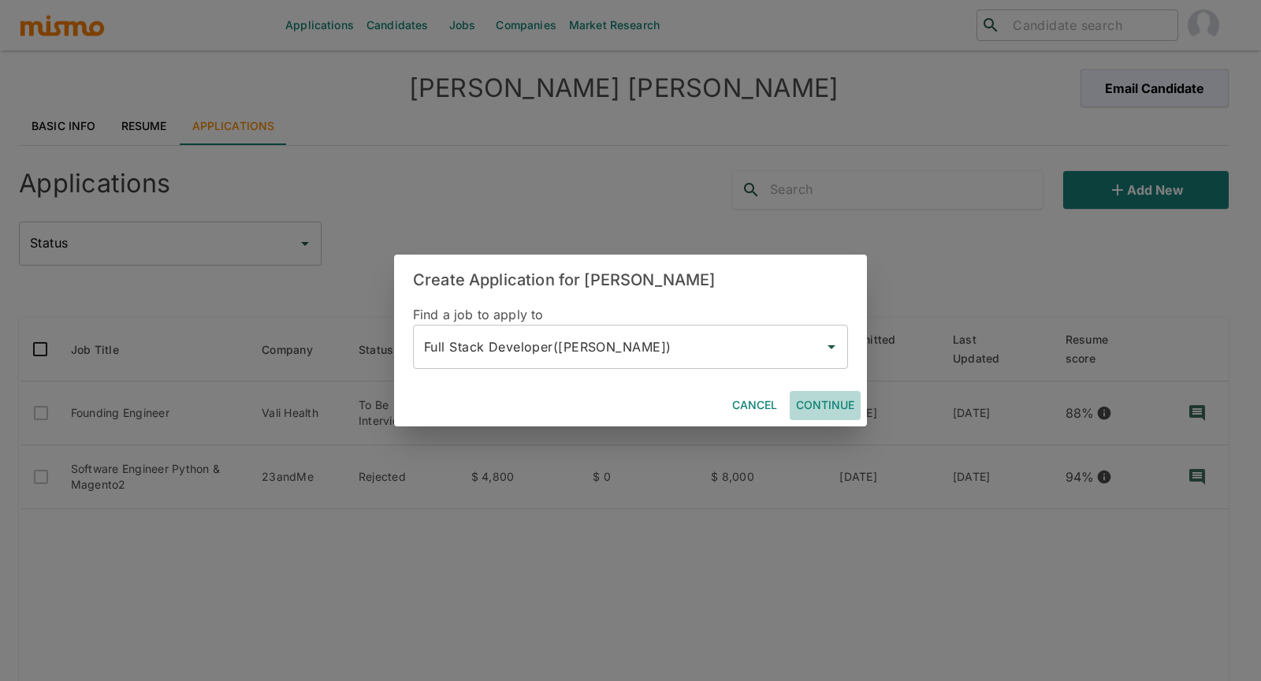
click at [803, 405] on button "Continue" at bounding box center [824, 405] width 71 height 29
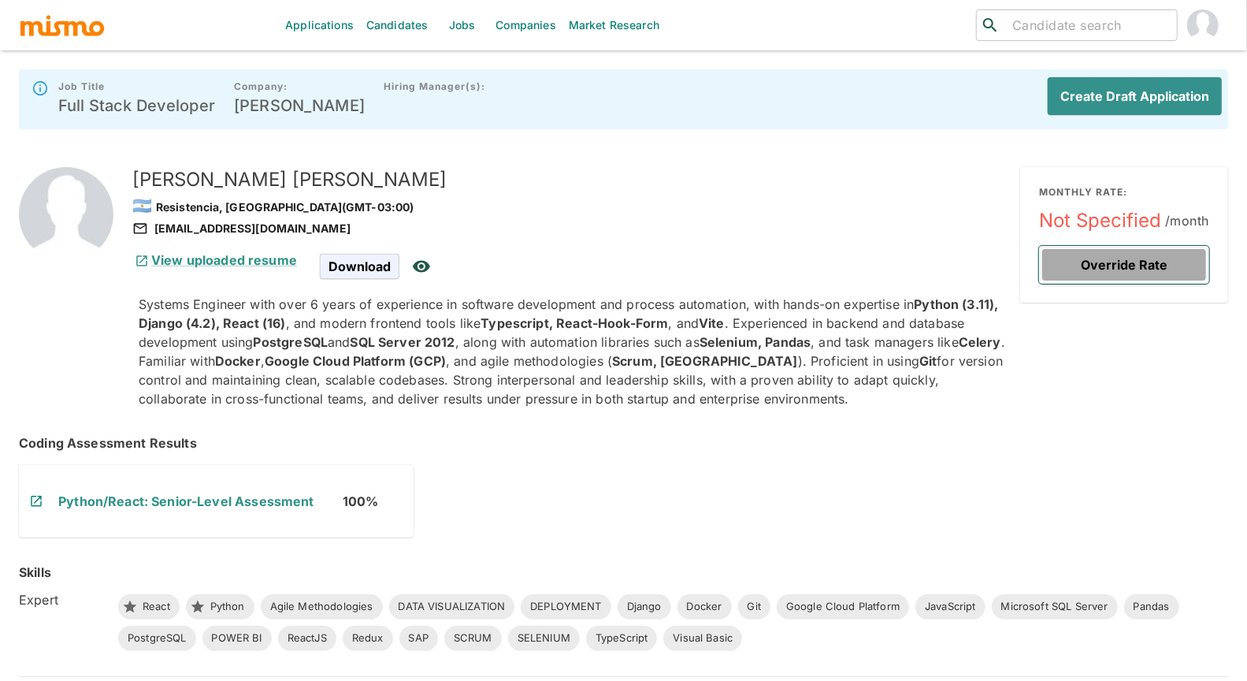
click at [1081, 266] on button "Override Rate" at bounding box center [1124, 265] width 170 height 38
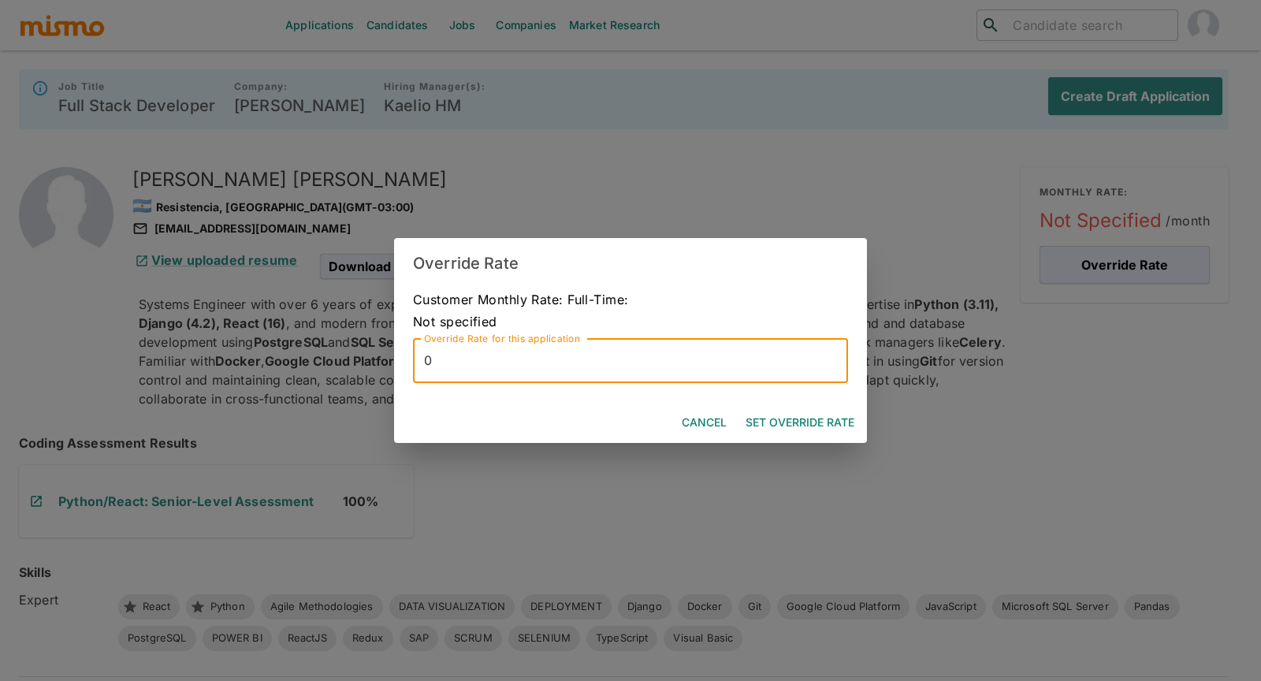
click at [520, 360] on input "0" at bounding box center [630, 361] width 435 height 44
type input "7000"
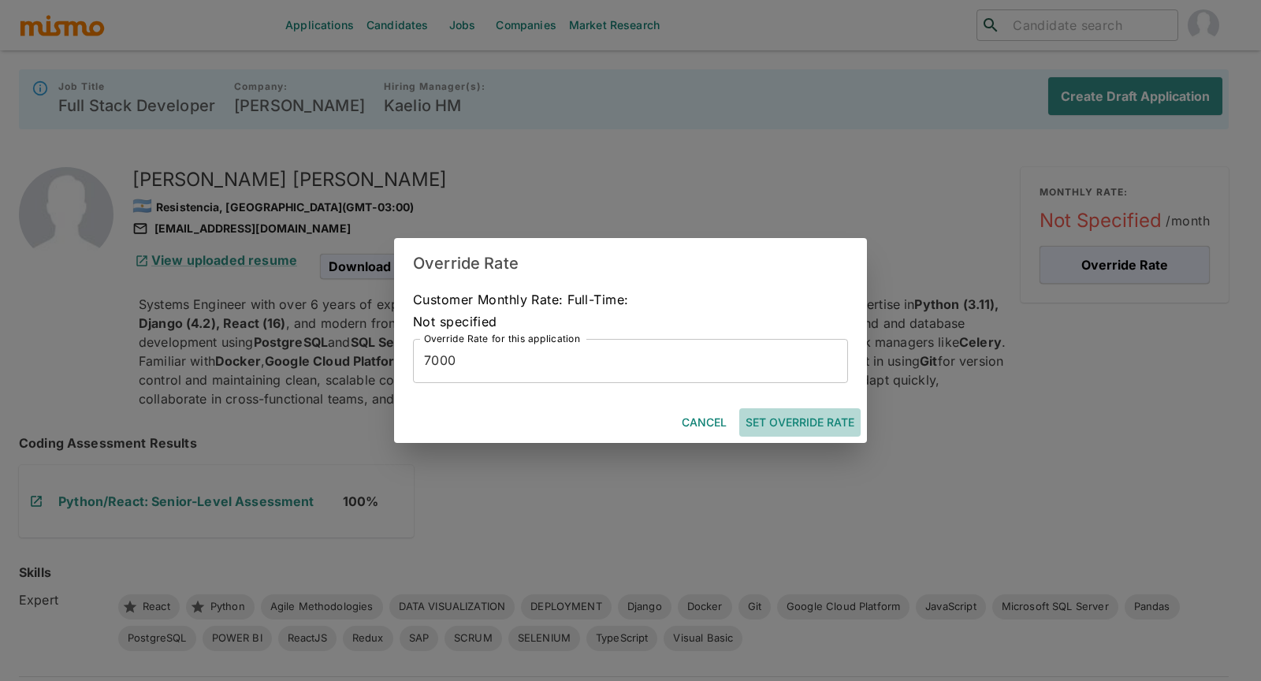
click at [809, 425] on button "Set Override Rate" at bounding box center [799, 422] width 121 height 29
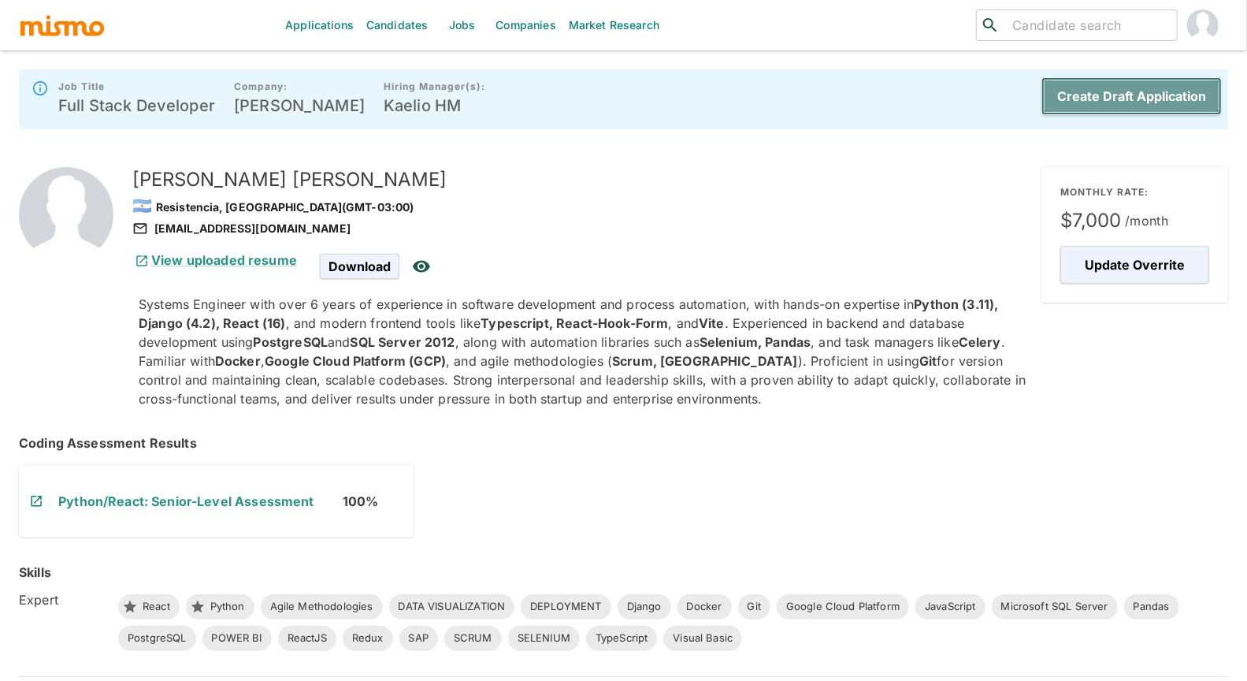
click at [1139, 92] on button "Create Draft Application" at bounding box center [1132, 96] width 180 height 38
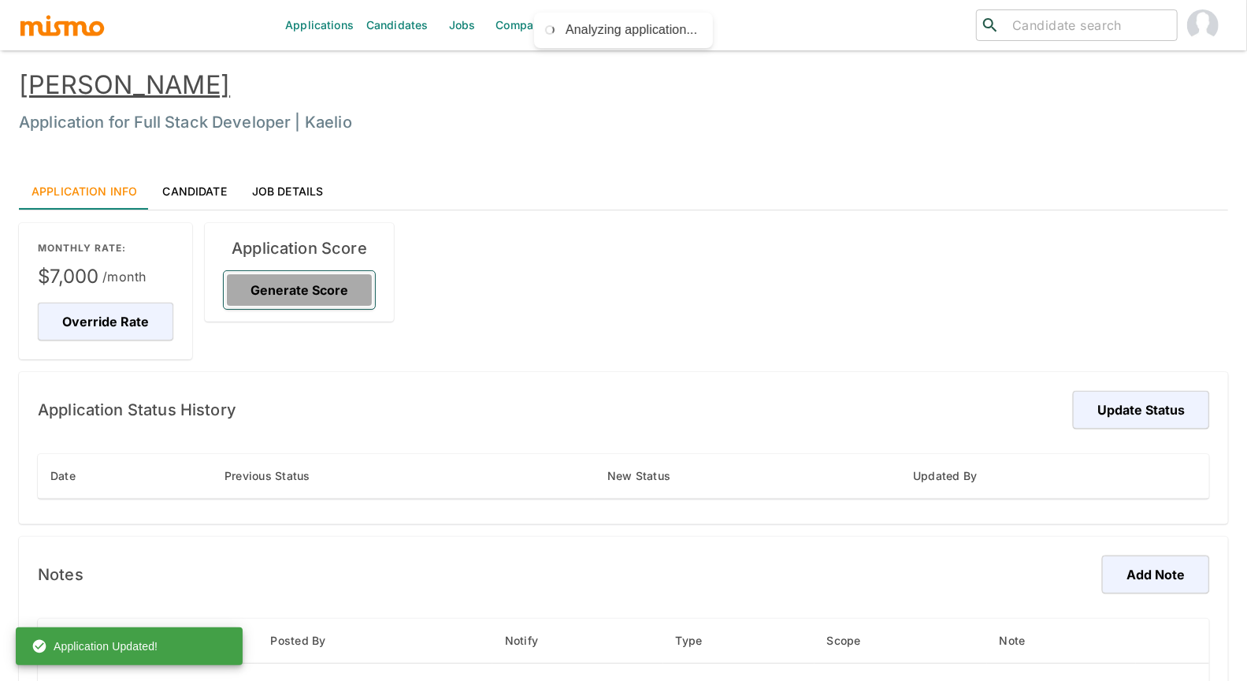
click at [331, 285] on button "Generate Score" at bounding box center [299, 290] width 151 height 38
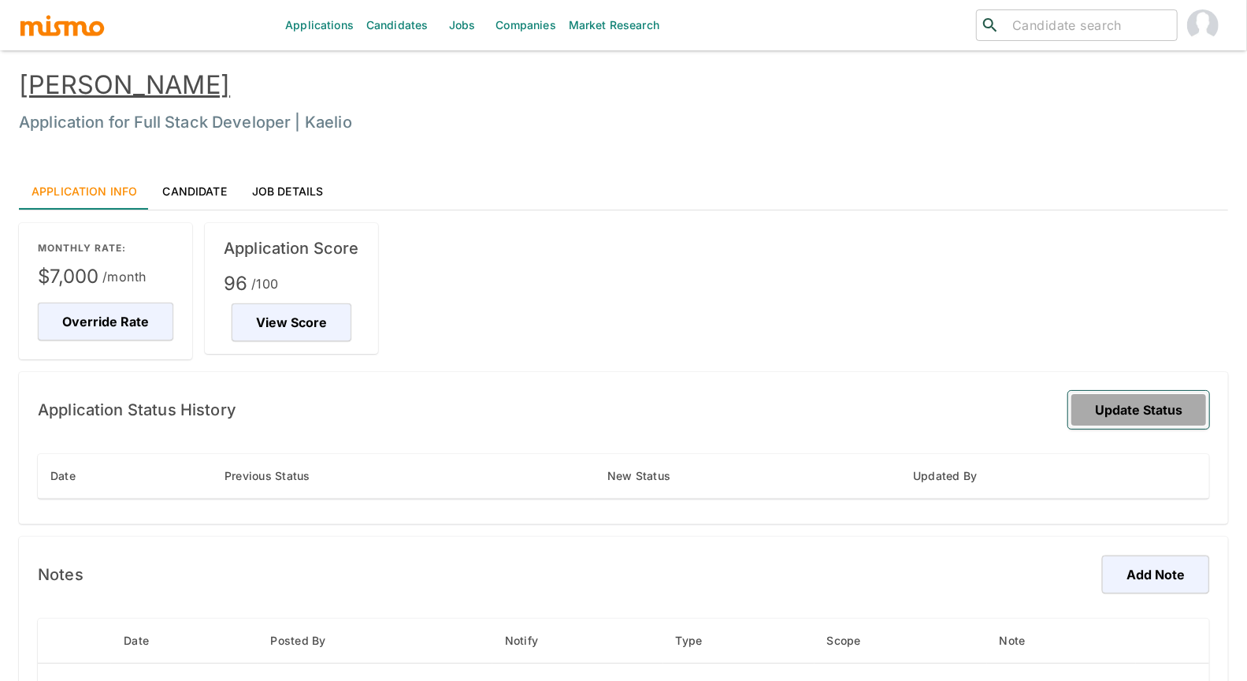
click at [1134, 413] on button "Update Status" at bounding box center [1138, 410] width 141 height 38
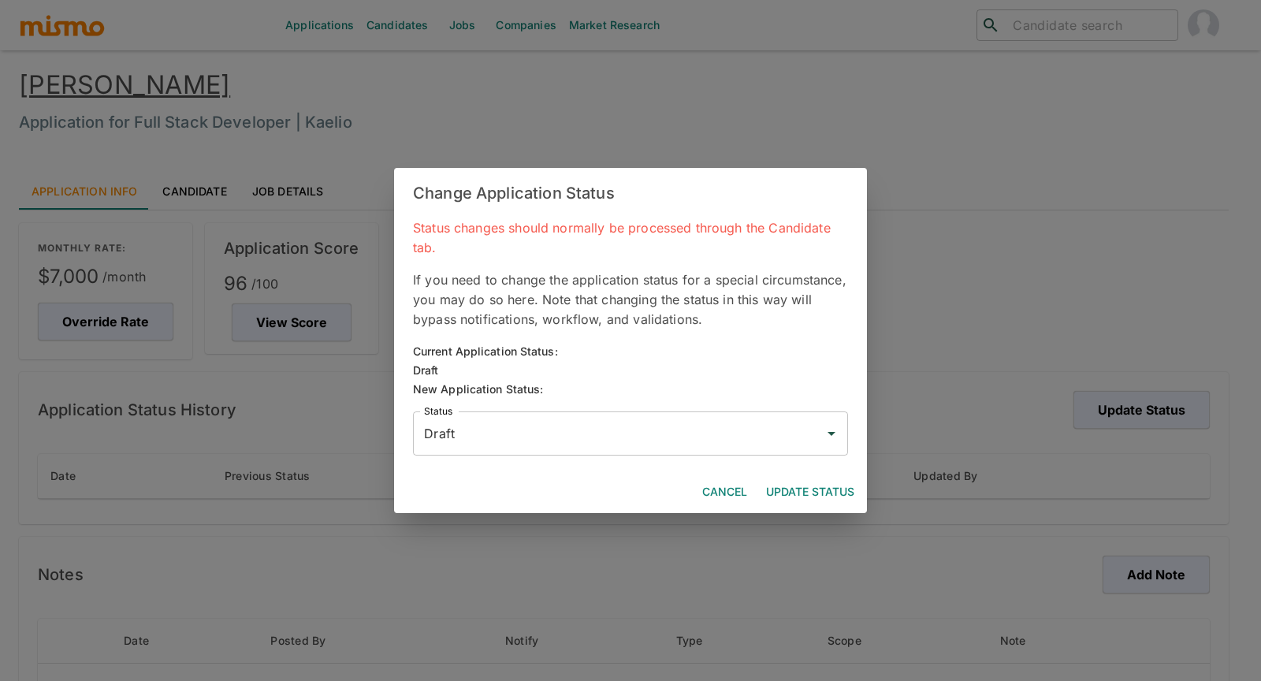
click at [713, 427] on input "Draft" at bounding box center [618, 433] width 397 height 30
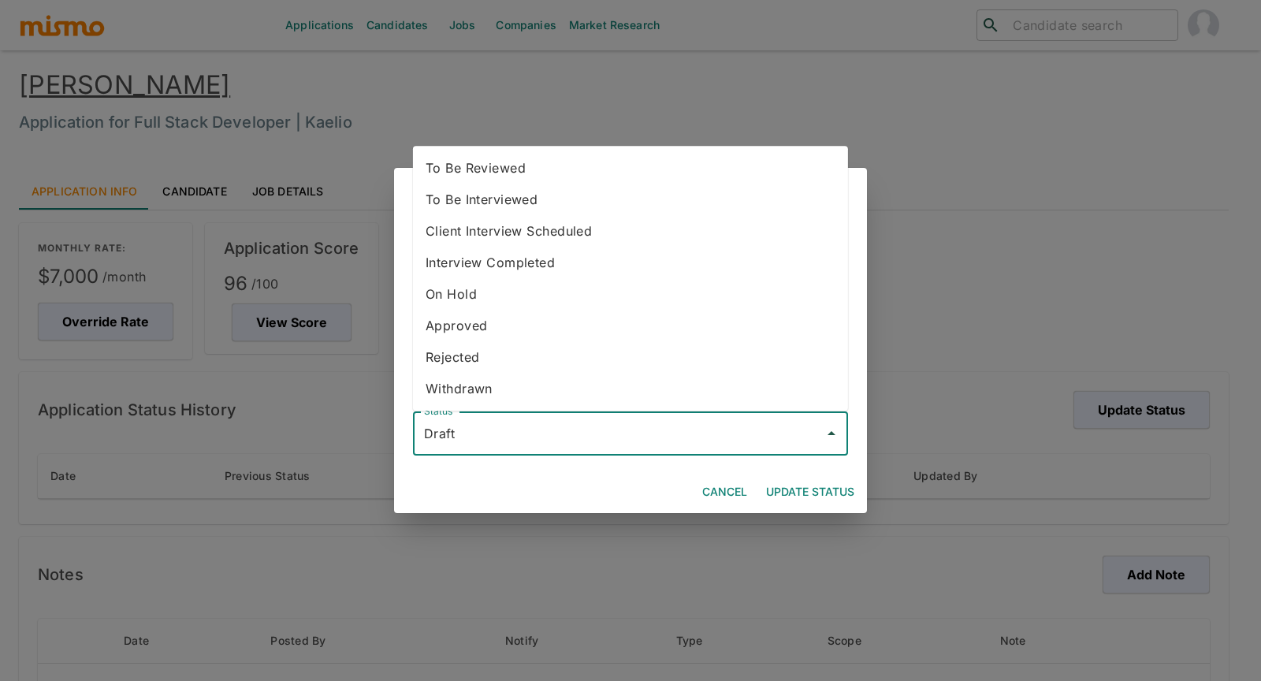
click at [577, 166] on li "To Be Reviewed" at bounding box center [630, 168] width 435 height 32
type input "To Be Reviewed"
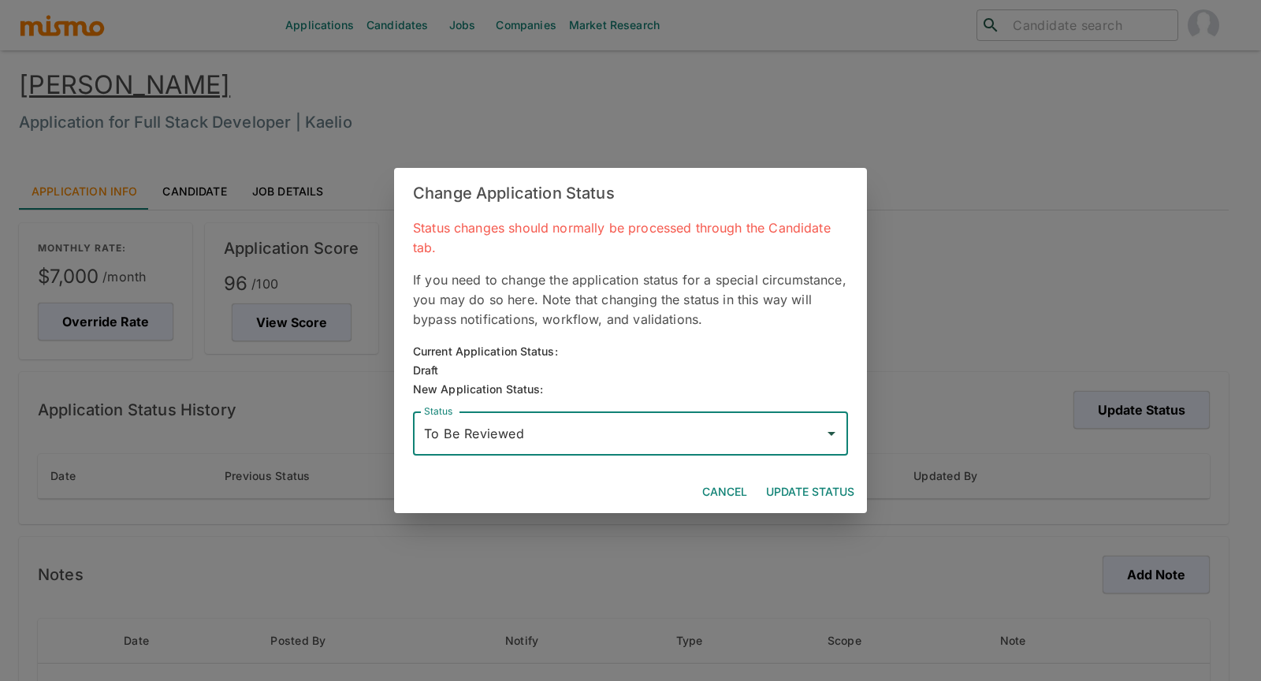
click at [796, 487] on button "Update Status" at bounding box center [810, 491] width 101 height 29
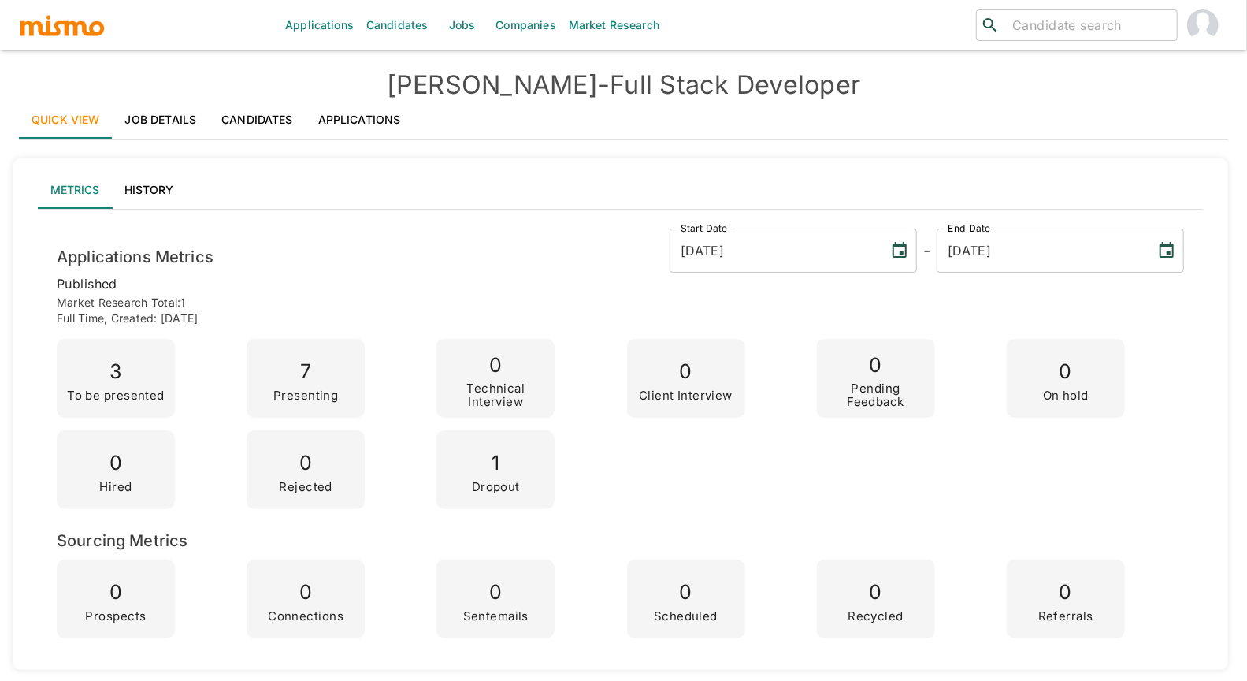
click at [351, 111] on link "Applications" at bounding box center [360, 120] width 108 height 38
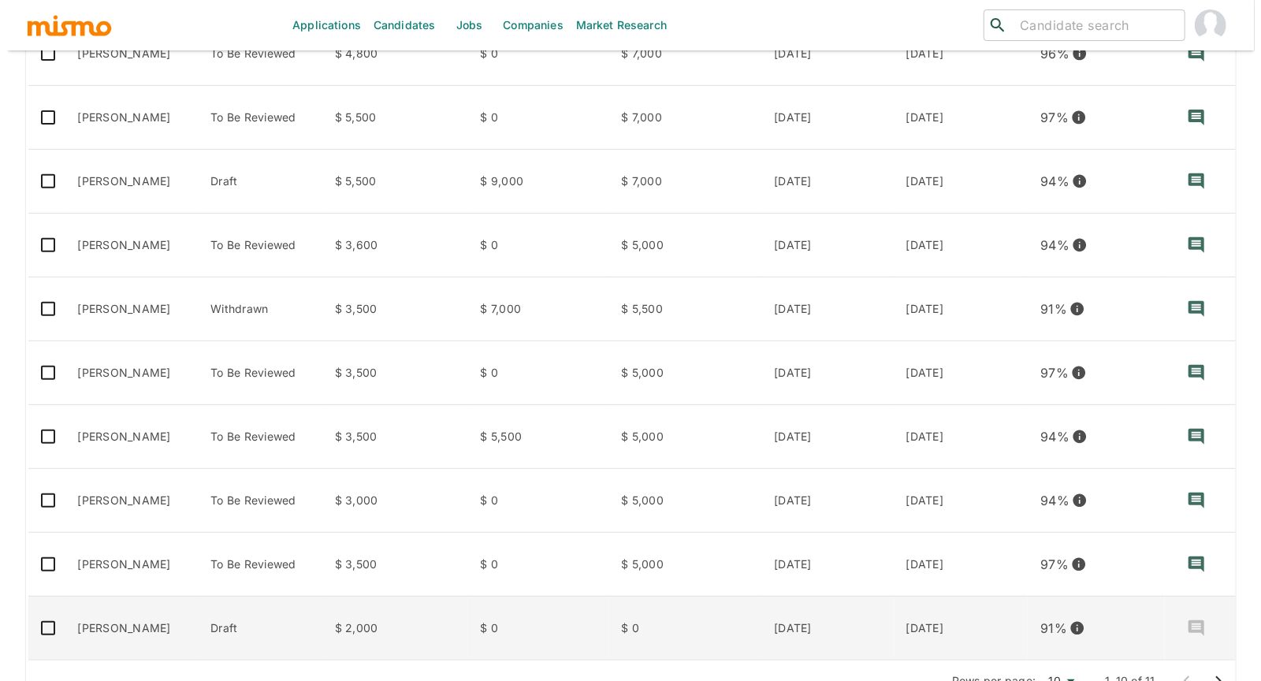
scroll to position [351, 0]
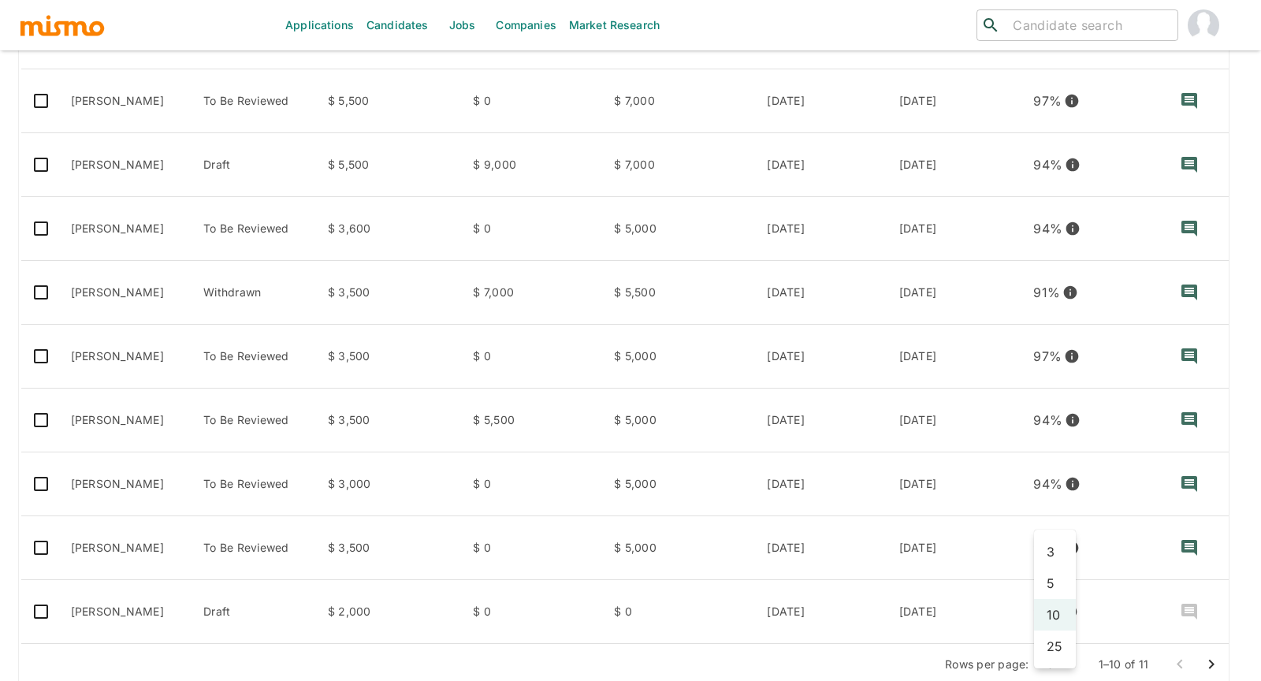
click at [1066, 367] on body "Applications Candidates Jobs Companies Market Research ​ ​ Kaelio - Full Stack …" at bounding box center [630, 8] width 1261 height 719
click at [1061, 648] on li "25" at bounding box center [1055, 646] width 42 height 32
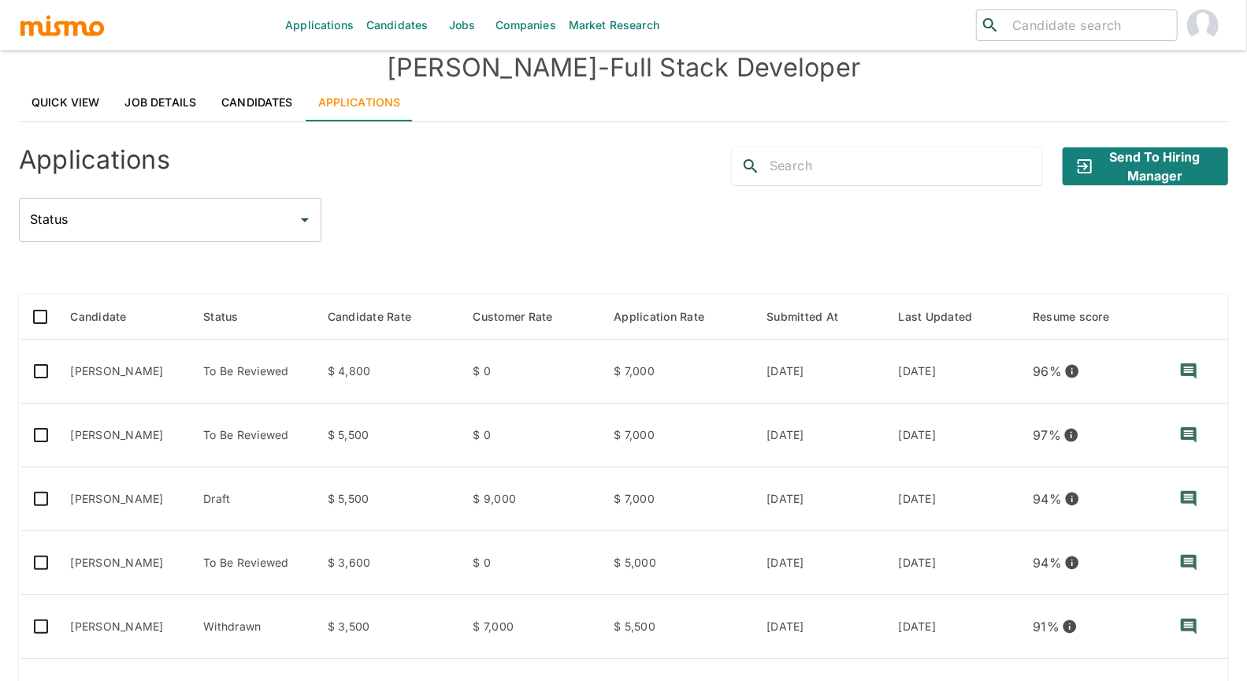
scroll to position [0, 0]
